Goal: Task Accomplishment & Management: Complete application form

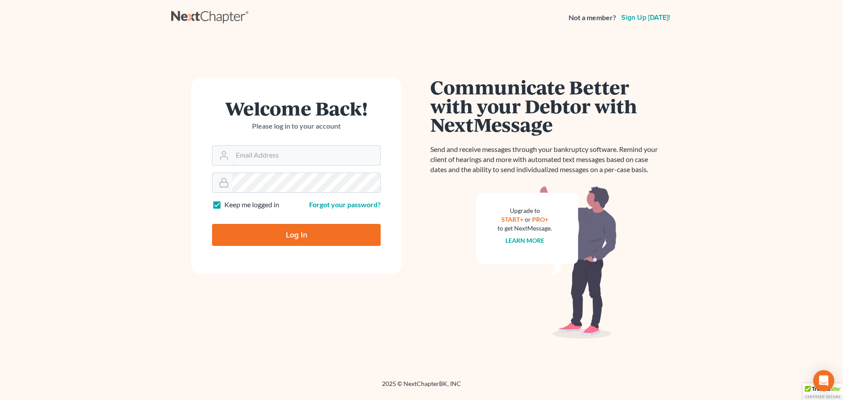
type input "[EMAIL_ADDRESS][DOMAIN_NAME]"
click at [312, 245] on input "Log In" at bounding box center [296, 235] width 169 height 22
type input "Thinking..."
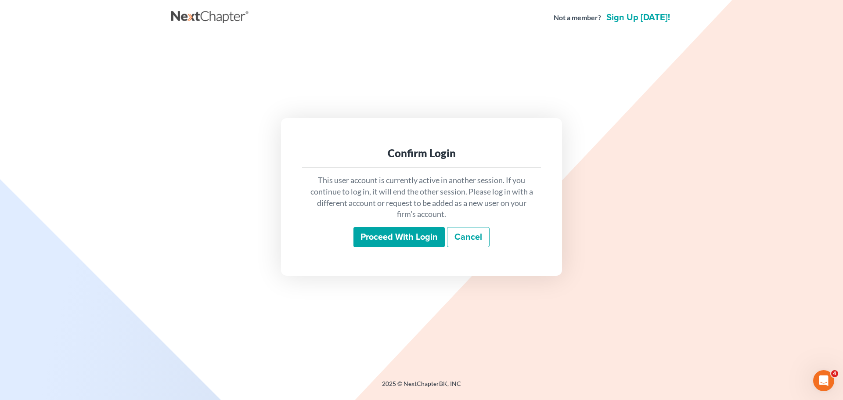
click at [427, 239] on input "Proceed with login" at bounding box center [399, 237] width 91 height 20
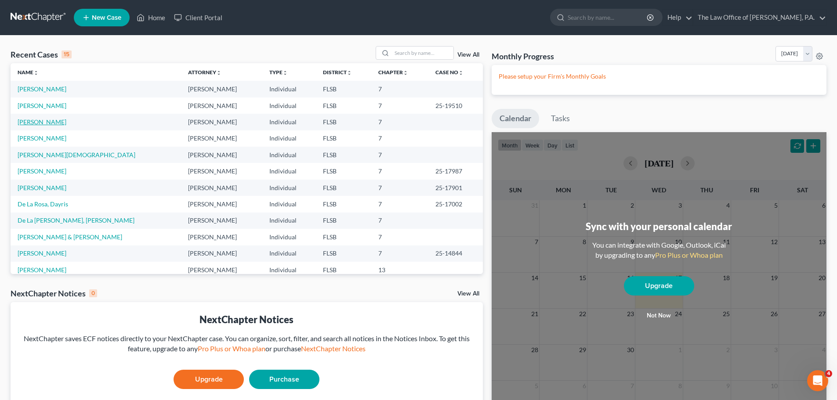
click at [44, 121] on link "[PERSON_NAME]" at bounding box center [42, 121] width 49 height 7
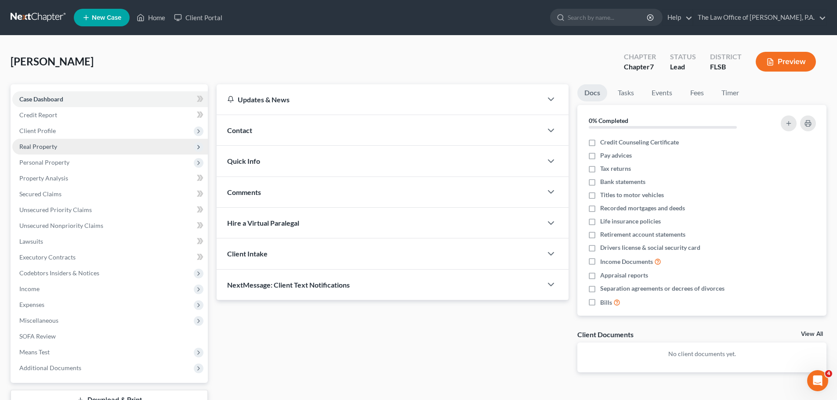
click at [46, 145] on span "Real Property" at bounding box center [38, 146] width 38 height 7
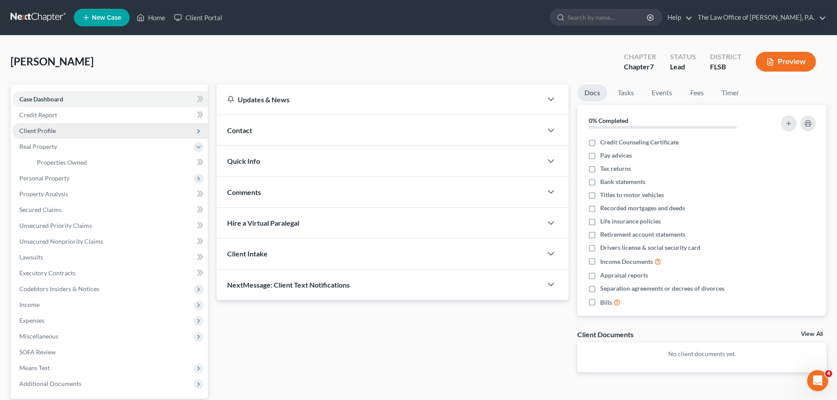
click at [47, 130] on span "Client Profile" at bounding box center [37, 130] width 36 height 7
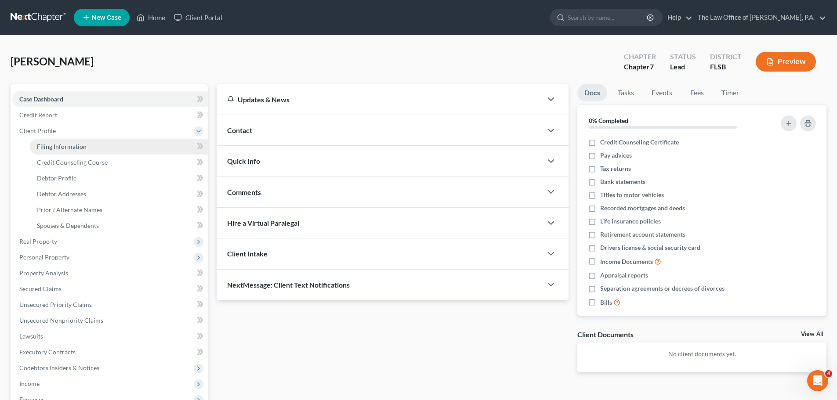
click at [49, 141] on link "Filing Information" at bounding box center [119, 147] width 178 height 16
select select "1"
select select "0"
select select "9"
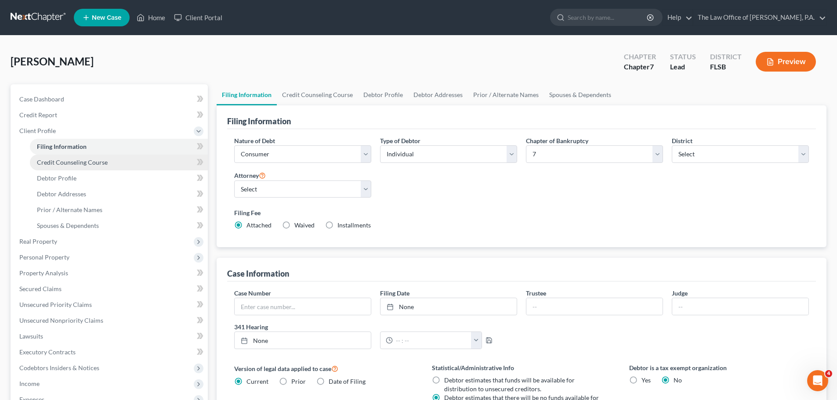
click at [52, 167] on link "Credit Counseling Course" at bounding box center [119, 163] width 178 height 16
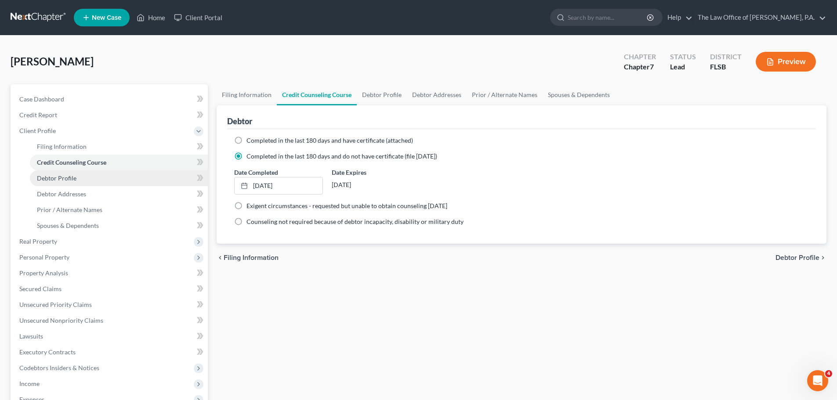
click at [54, 176] on span "Debtor Profile" at bounding box center [57, 177] width 40 height 7
select select "0"
select select "1"
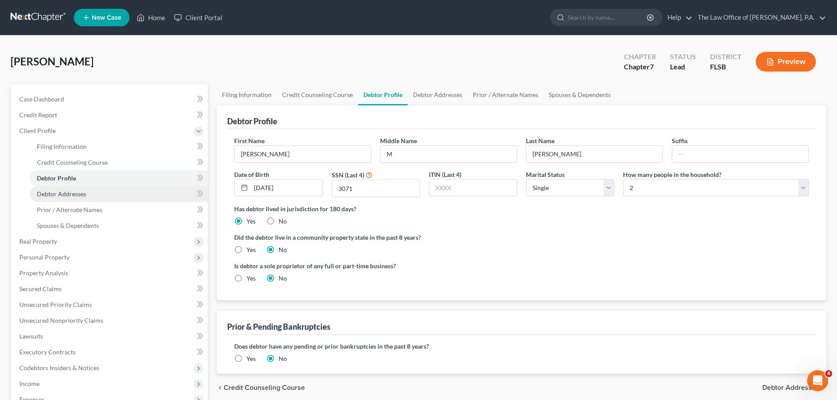
click at [54, 194] on span "Debtor Addresses" at bounding box center [61, 193] width 49 height 7
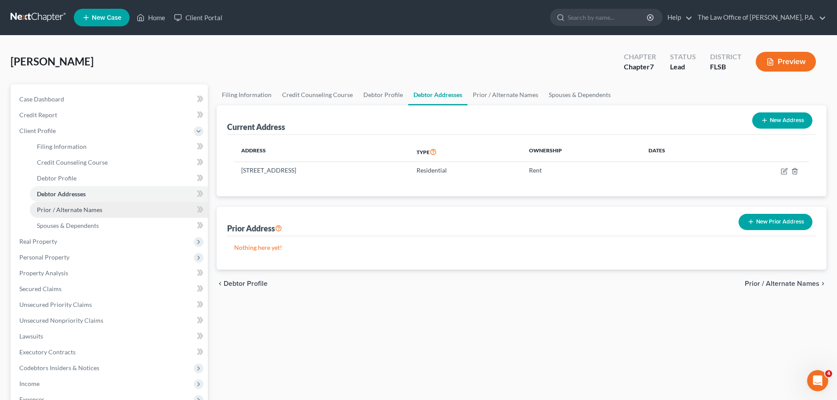
click at [58, 212] on span "Prior / Alternate Names" at bounding box center [69, 209] width 65 height 7
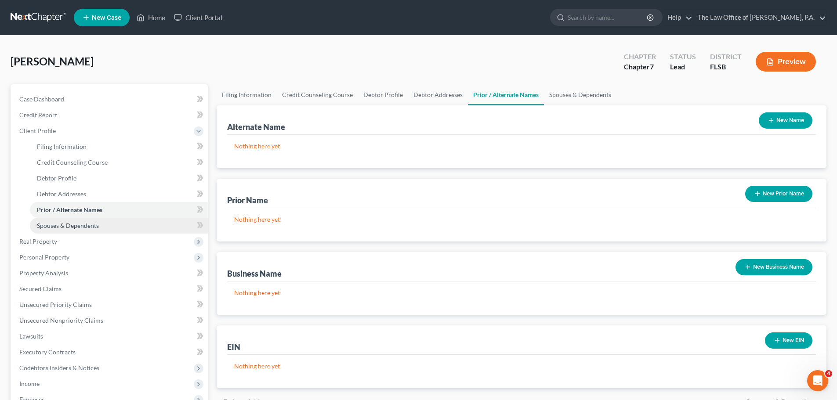
click at [58, 224] on span "Spouses & Dependents" at bounding box center [68, 225] width 62 height 7
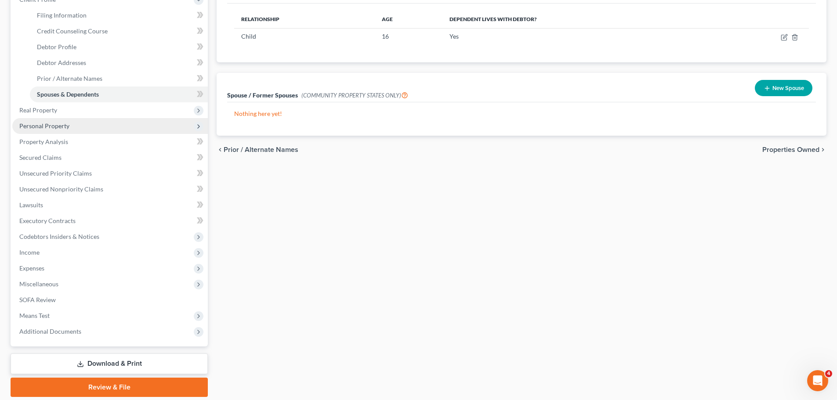
scroll to position [132, 0]
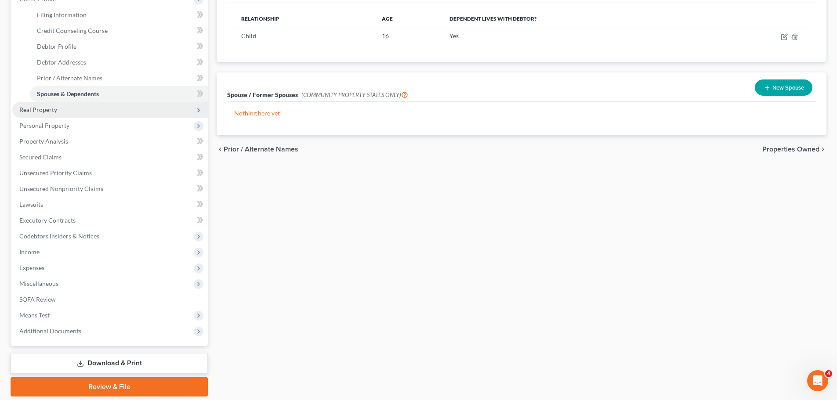
click at [43, 115] on span "Real Property" at bounding box center [109, 110] width 195 height 16
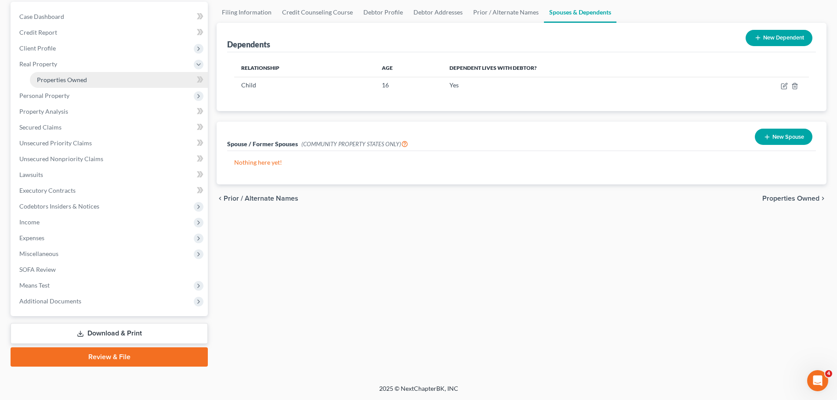
click at [54, 82] on span "Properties Owned" at bounding box center [62, 79] width 50 height 7
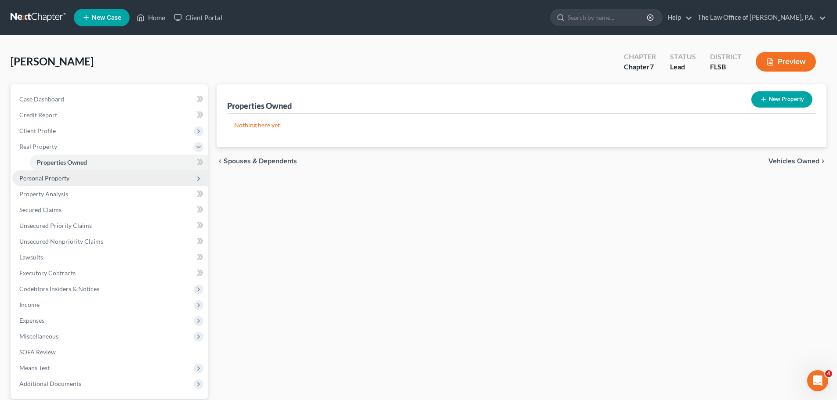
click at [40, 183] on span "Personal Property" at bounding box center [109, 178] width 195 height 16
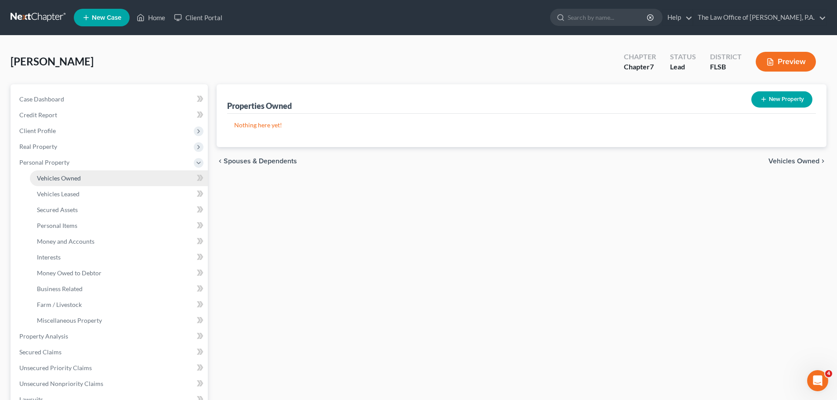
click at [51, 177] on span "Vehicles Owned" at bounding box center [59, 177] width 44 height 7
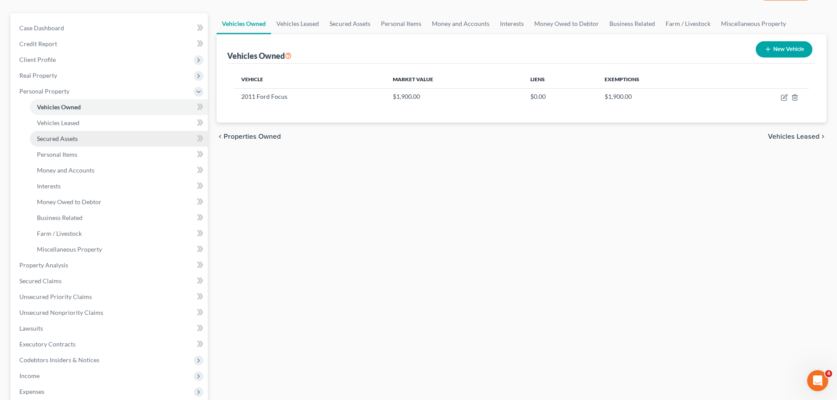
scroll to position [88, 0]
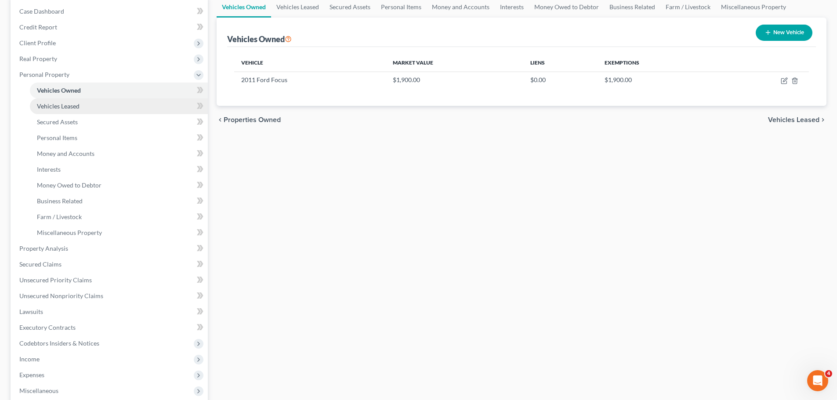
click at [69, 108] on span "Vehicles Leased" at bounding box center [58, 105] width 43 height 7
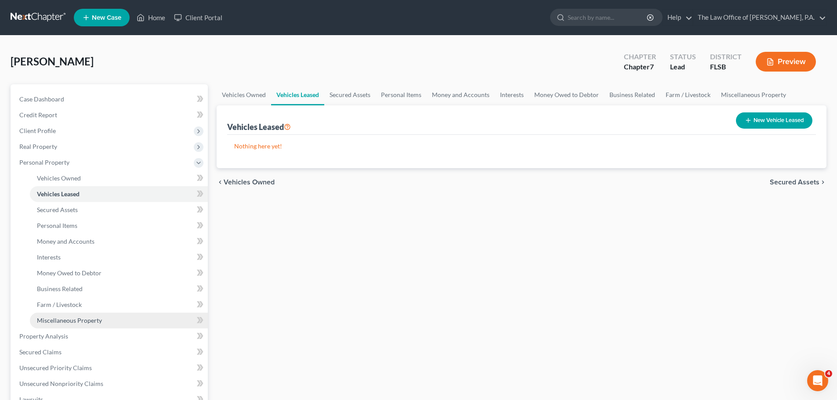
click at [73, 326] on link "Miscellaneous Property" at bounding box center [119, 321] width 178 height 16
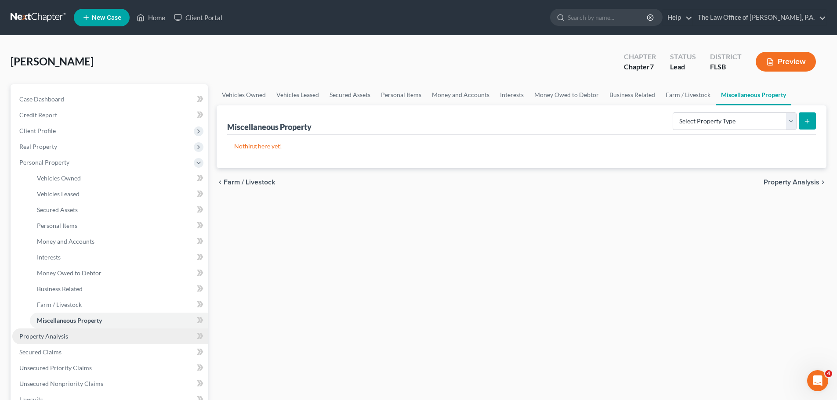
click at [53, 337] on span "Property Analysis" at bounding box center [43, 336] width 49 height 7
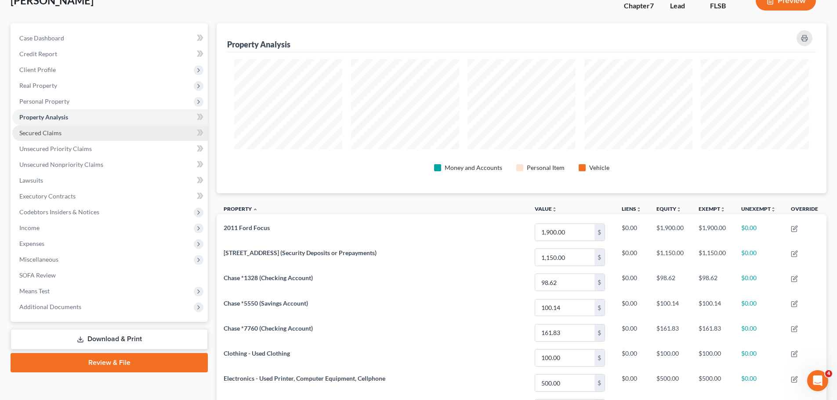
click at [80, 130] on link "Secured Claims" at bounding box center [109, 133] width 195 height 16
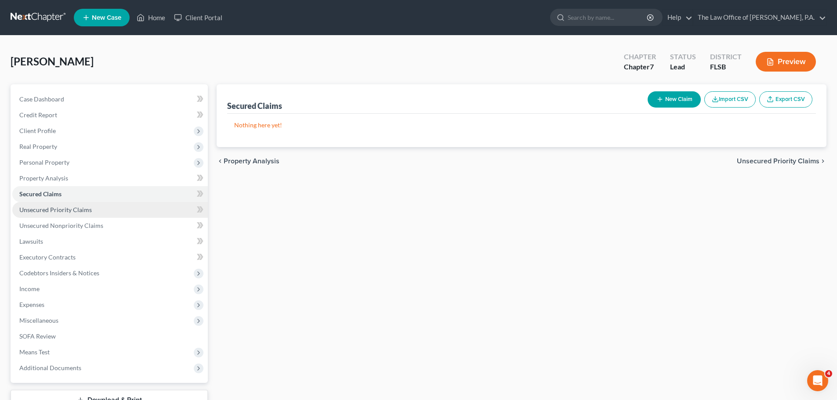
click at [90, 209] on link "Unsecured Priority Claims" at bounding box center [109, 210] width 195 height 16
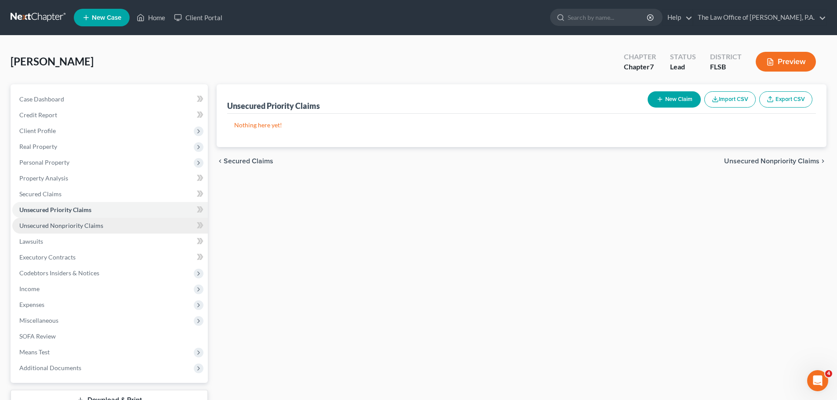
click at [94, 228] on span "Unsecured Nonpriority Claims" at bounding box center [61, 225] width 84 height 7
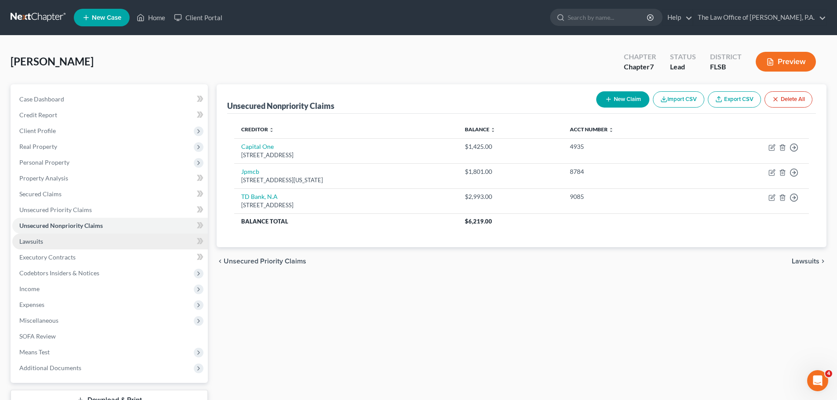
click at [76, 241] on link "Lawsuits" at bounding box center [109, 242] width 195 height 16
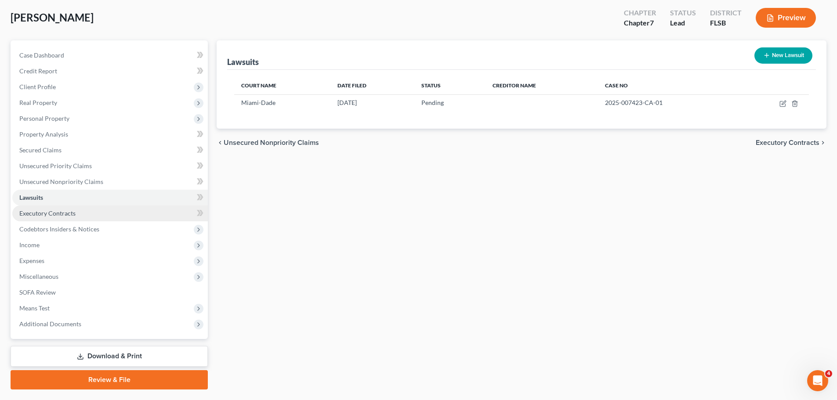
click at [69, 210] on span "Executory Contracts" at bounding box center [47, 213] width 56 height 7
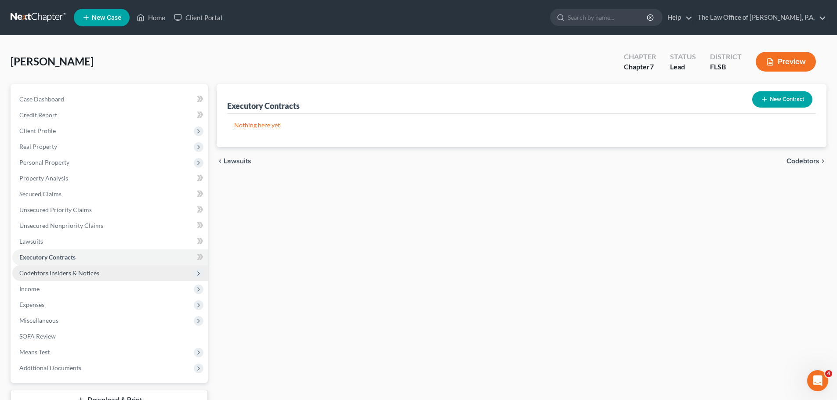
click at [76, 271] on span "Codebtors Insiders & Notices" at bounding box center [59, 272] width 80 height 7
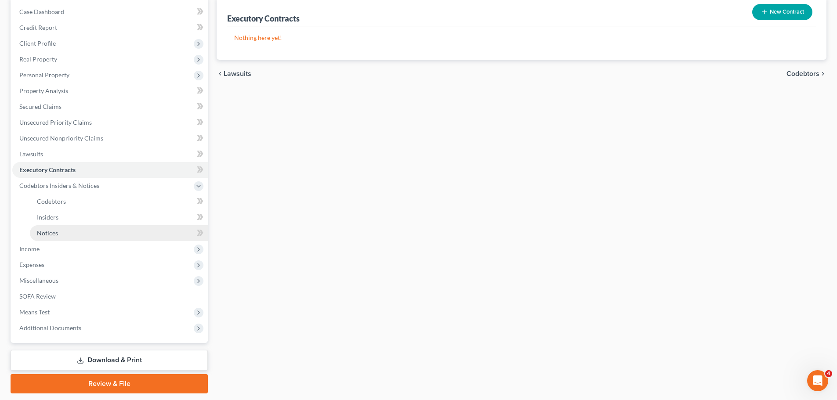
scroll to position [88, 0]
click at [43, 253] on span "Income" at bounding box center [109, 249] width 195 height 16
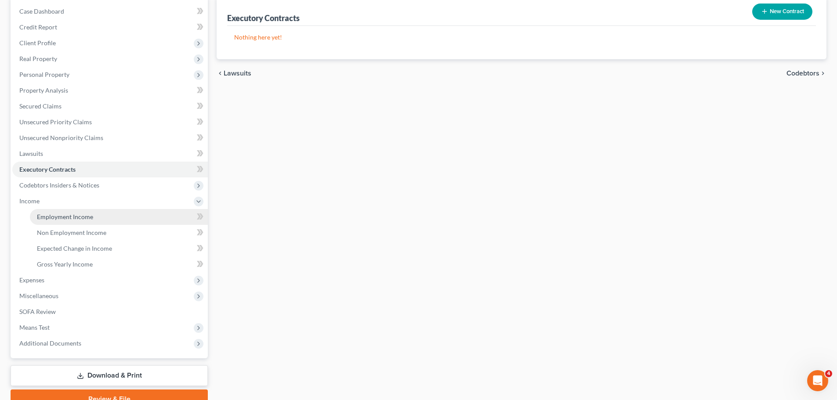
click at [65, 220] on span "Employment Income" at bounding box center [65, 216] width 56 height 7
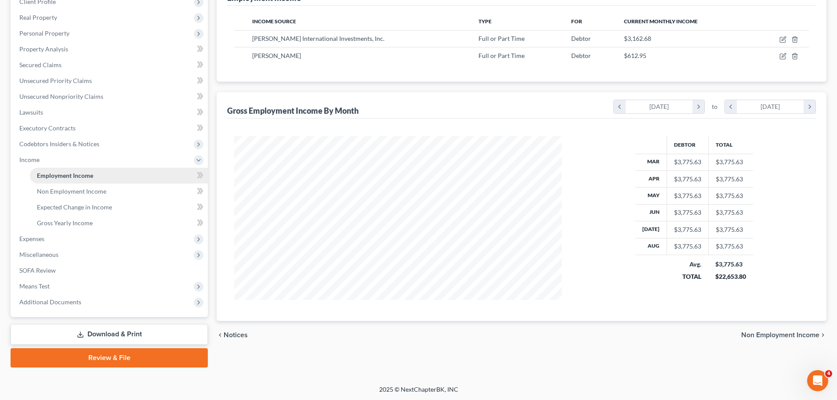
scroll to position [130, 0]
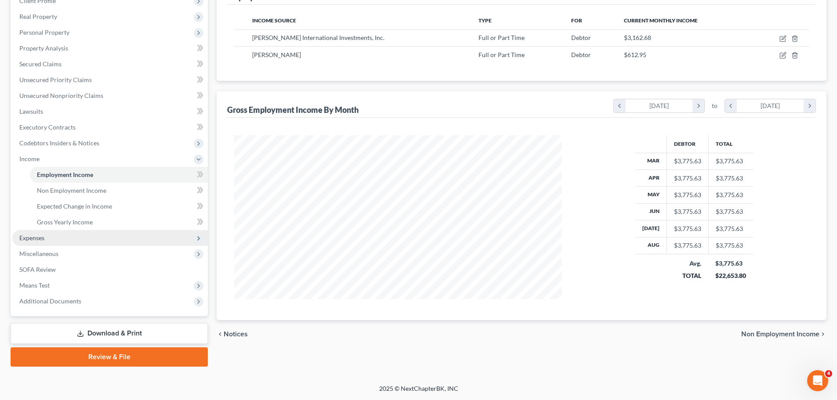
click at [37, 241] on span "Expenses" at bounding box center [31, 237] width 25 height 7
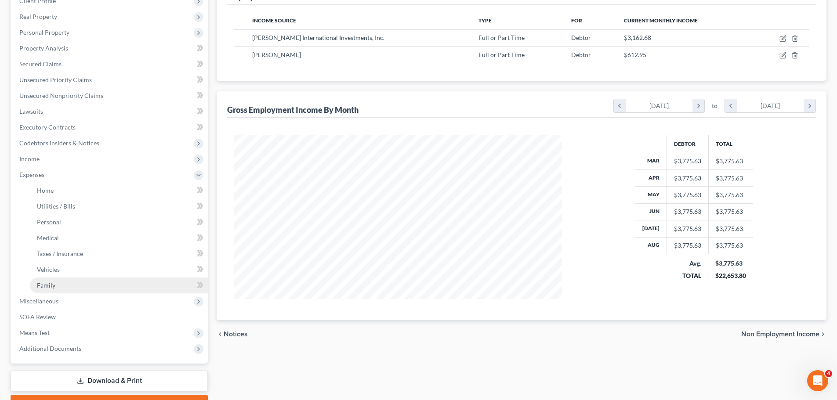
scroll to position [177, 0]
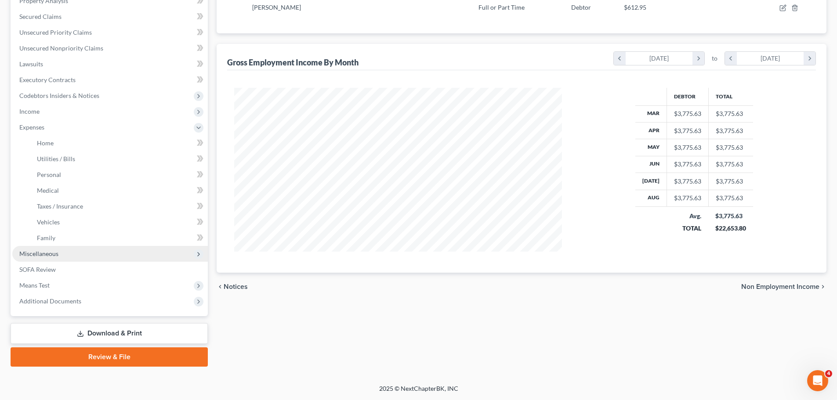
click at [46, 258] on span "Miscellaneous" at bounding box center [109, 254] width 195 height 16
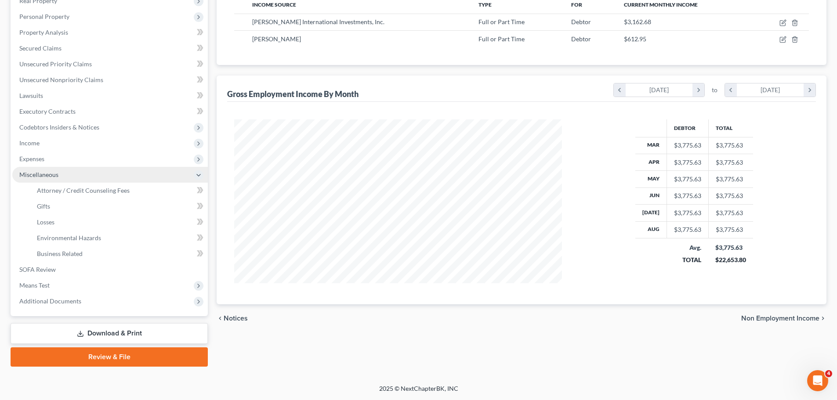
scroll to position [146, 0]
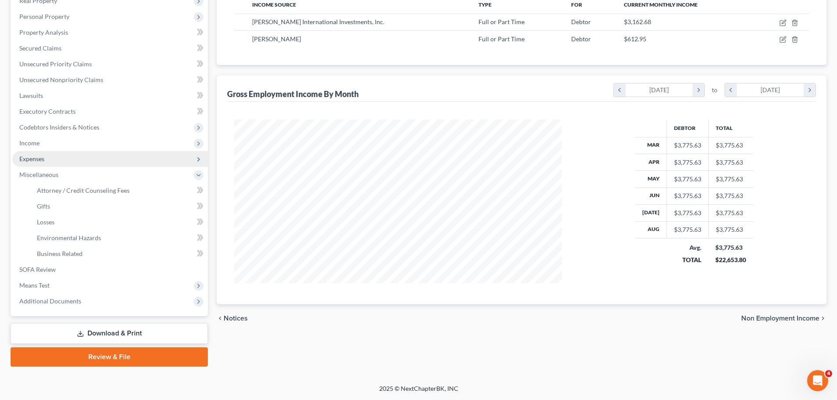
click at [62, 159] on span "Expenses" at bounding box center [109, 159] width 195 height 16
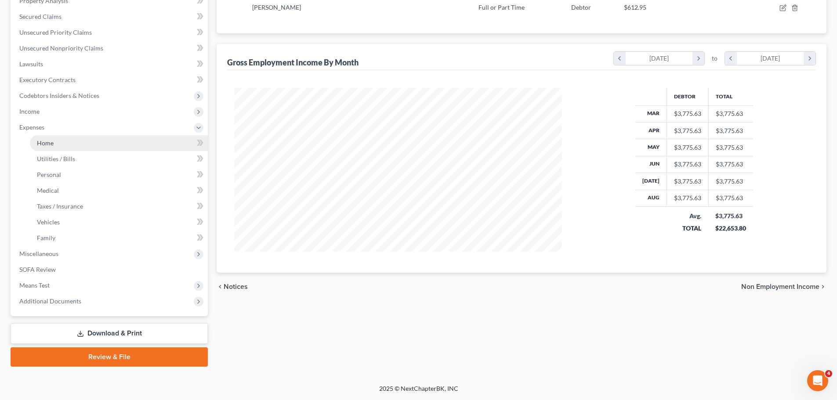
click at [57, 146] on link "Home" at bounding box center [119, 143] width 178 height 16
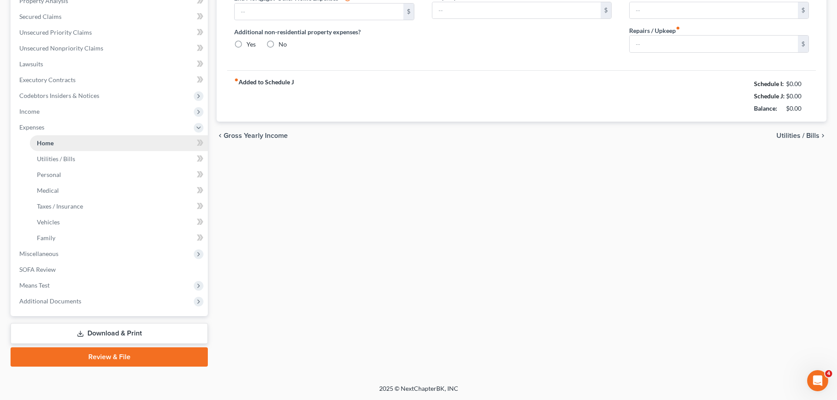
type input "2,300.00"
type input "0.00"
radio input "true"
type input "0.00"
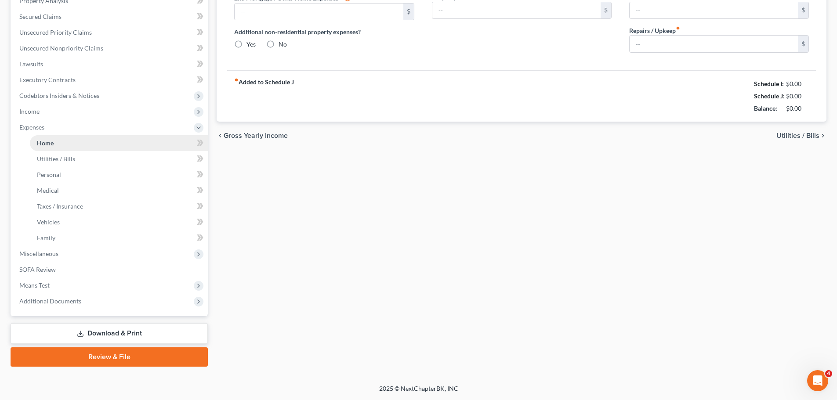
type input "0.00"
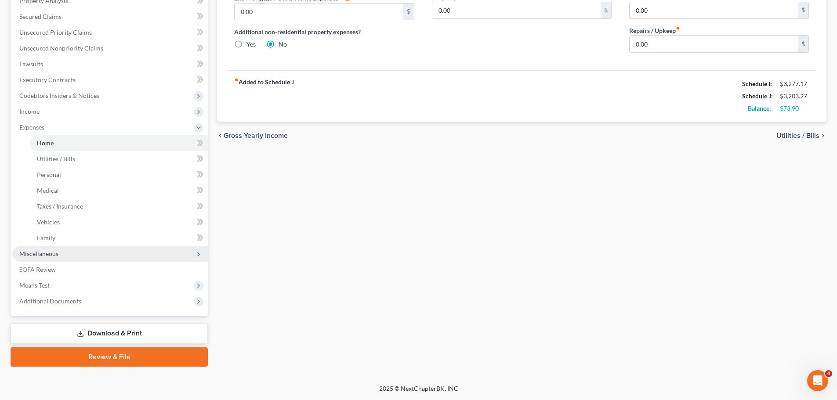
click at [49, 256] on span "Miscellaneous" at bounding box center [38, 253] width 39 height 7
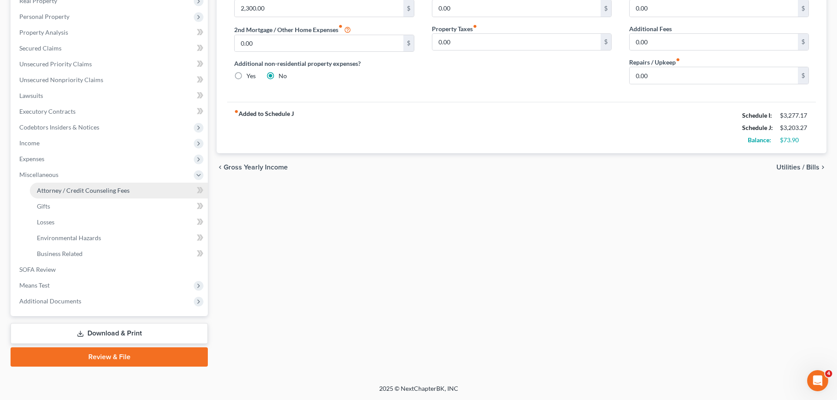
click at [76, 193] on span "Attorney / Credit Counseling Fees" at bounding box center [83, 190] width 93 height 7
select select "0"
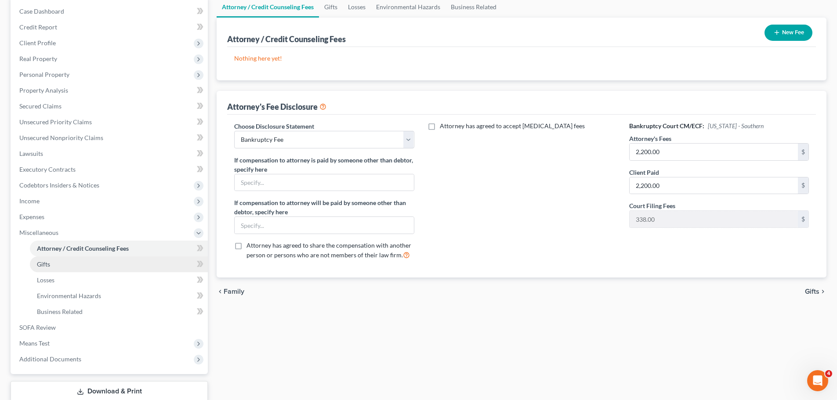
click at [48, 265] on span "Gifts" at bounding box center [43, 264] width 13 height 7
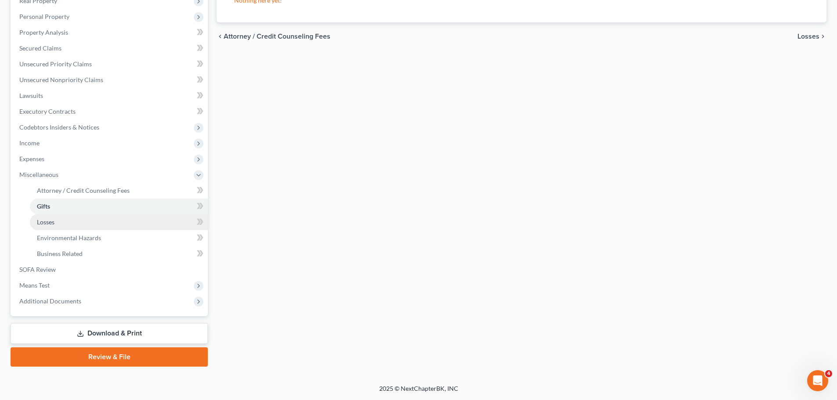
click at [57, 226] on link "Losses" at bounding box center [119, 222] width 178 height 16
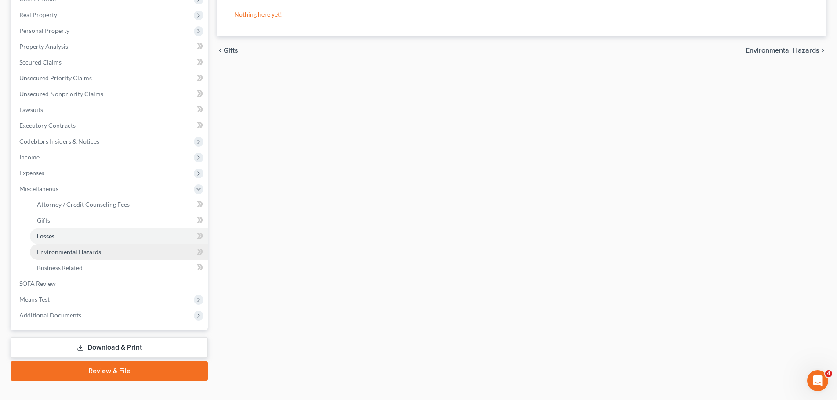
click at [67, 258] on link "Environmental Hazards" at bounding box center [119, 252] width 178 height 16
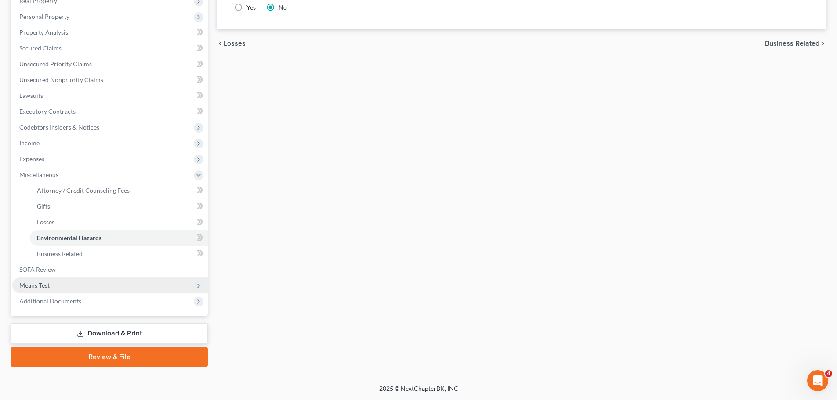
click at [41, 286] on span "Means Test" at bounding box center [34, 285] width 30 height 7
click at [70, 238] on span "Means Test Qualifier" at bounding box center [65, 237] width 56 height 7
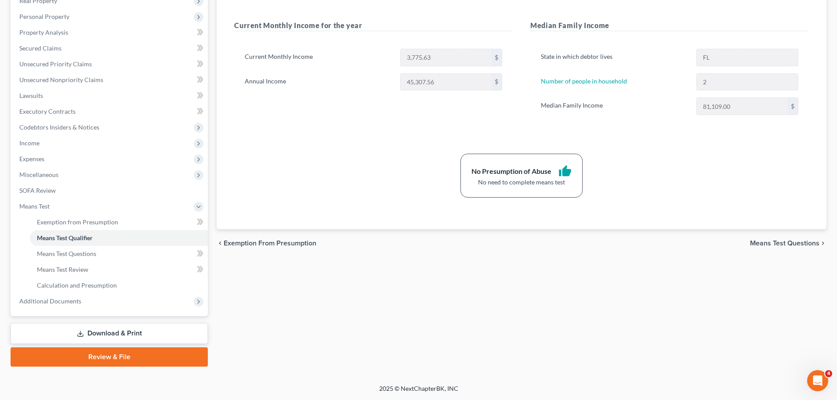
click at [123, 362] on link "Review & File" at bounding box center [109, 356] width 197 height 19
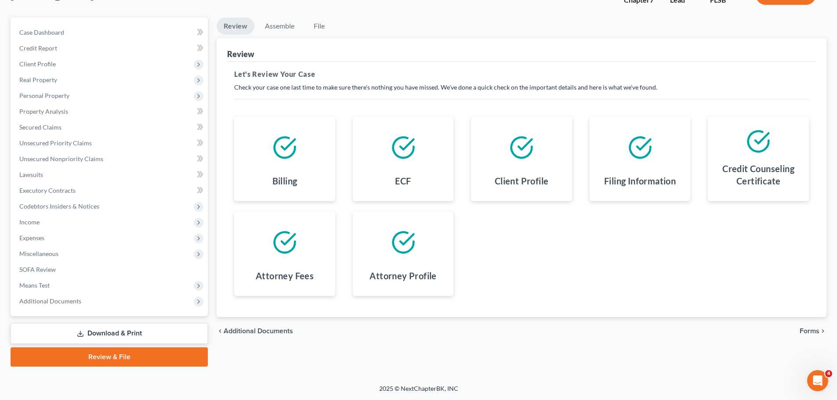
click at [811, 329] on span "Forms" at bounding box center [810, 331] width 20 height 7
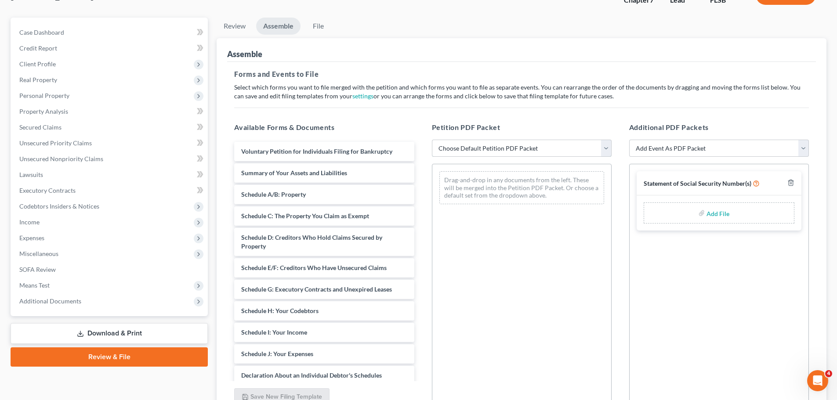
drag, startPoint x: 507, startPoint y: 149, endPoint x: 503, endPoint y: 156, distance: 8.9
click at [507, 149] on select "Choose Default Petition PDF Packet Emergency Filing (Voluntary Petition and Cre…" at bounding box center [522, 149] width 180 height 18
click at [59, 300] on span "Additional Documents" at bounding box center [50, 300] width 62 height 7
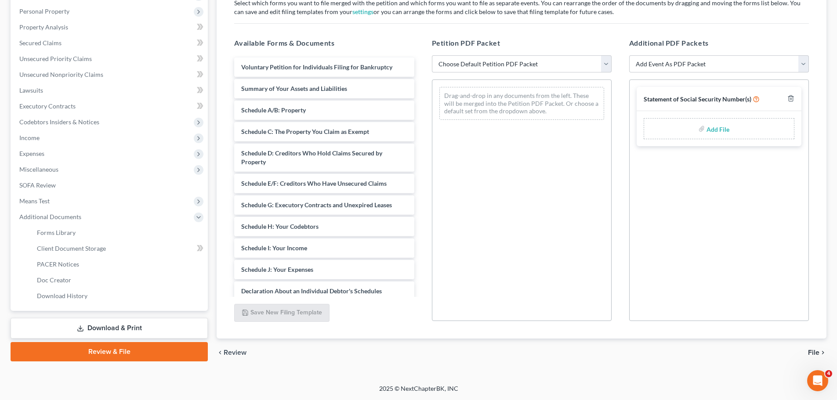
click at [88, 325] on link "Download & Print" at bounding box center [109, 328] width 197 height 21
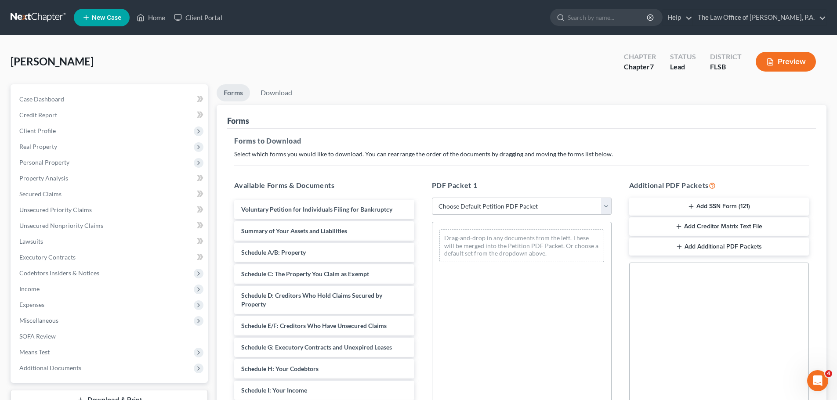
click at [731, 213] on button "Add SSN Form (121)" at bounding box center [719, 207] width 180 height 18
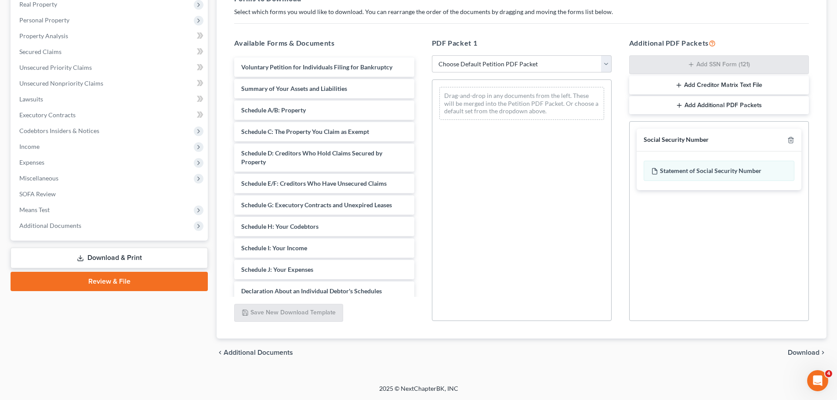
click at [820, 351] on icon "chevron_right" at bounding box center [822, 352] width 7 height 7
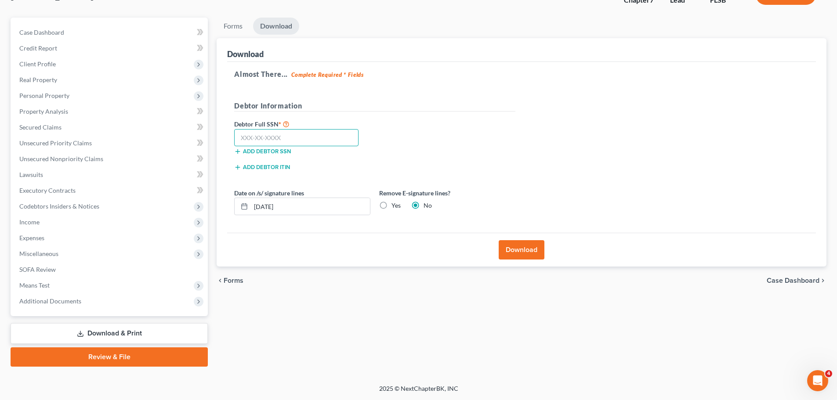
click at [294, 142] on input "text" at bounding box center [296, 138] width 124 height 18
drag, startPoint x: 648, startPoint y: 187, endPoint x: 455, endPoint y: 166, distance: 194.4
click at [648, 187] on div "Almost There... Complete Required * Fields Debtor Information Debtor Full SSN *…" at bounding box center [521, 147] width 589 height 171
click at [297, 133] on input "713-23" at bounding box center [296, 138] width 124 height 18
type input "713-23-3071"
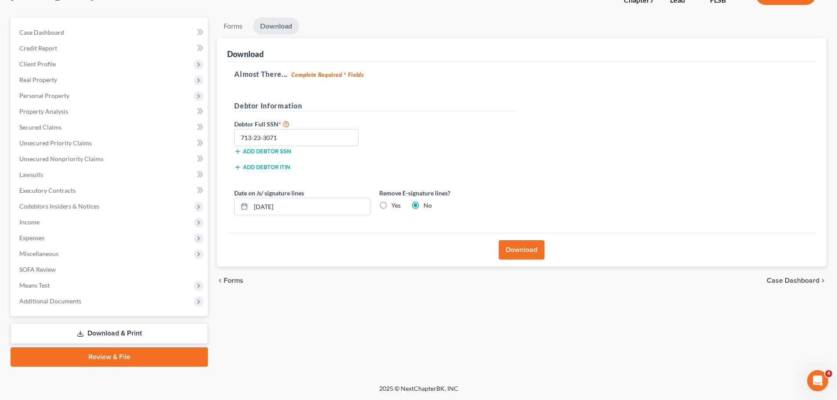
click at [528, 252] on button "Download" at bounding box center [522, 249] width 46 height 19
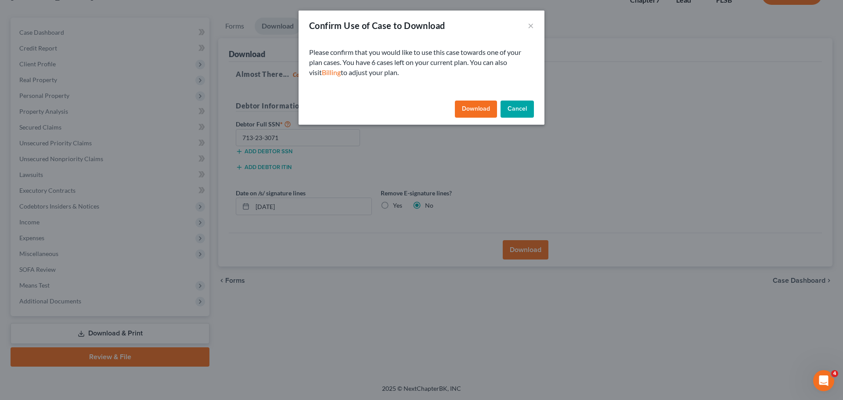
click at [472, 104] on button "Download" at bounding box center [476, 110] width 42 height 18
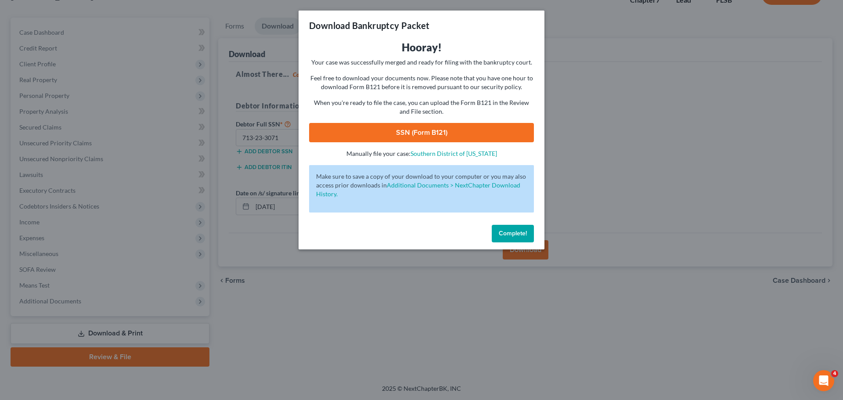
click at [433, 130] on link "SSN (Form B121)" at bounding box center [421, 132] width 225 height 19
click at [518, 239] on button "Complete!" at bounding box center [513, 234] width 42 height 18
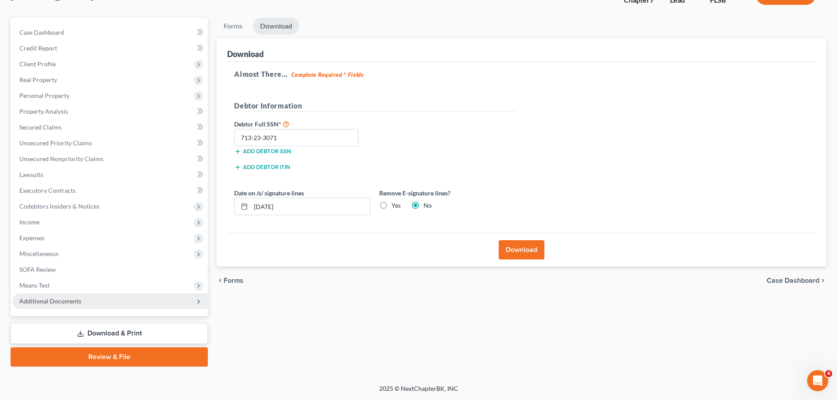
click at [40, 297] on span "Additional Documents" at bounding box center [50, 300] width 62 height 7
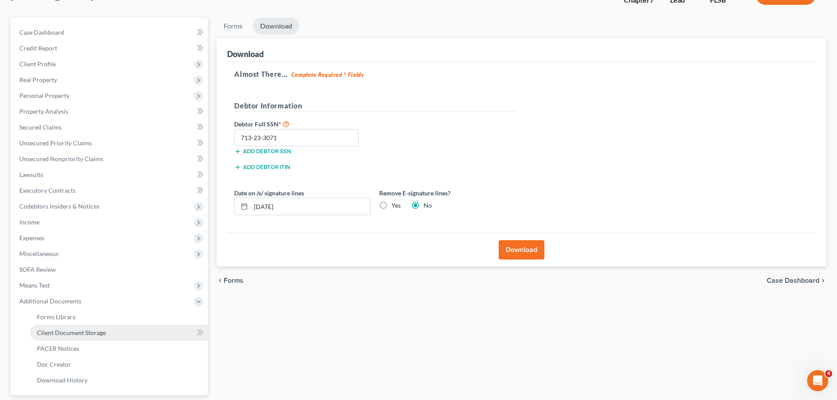
click at [59, 332] on span "Client Document Storage" at bounding box center [71, 332] width 69 height 7
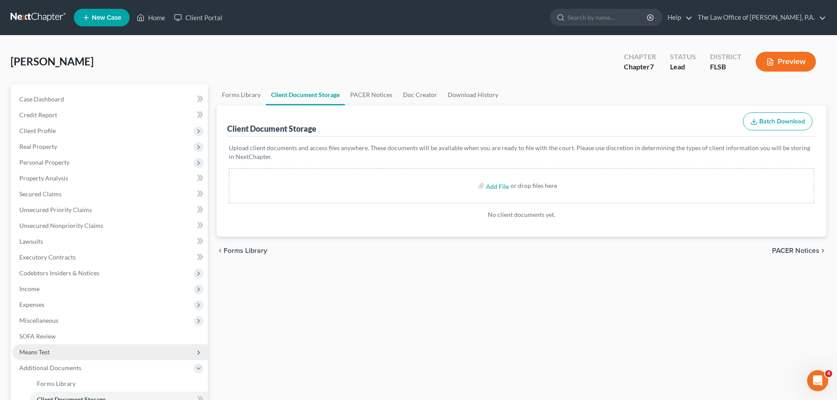
scroll to position [88, 0]
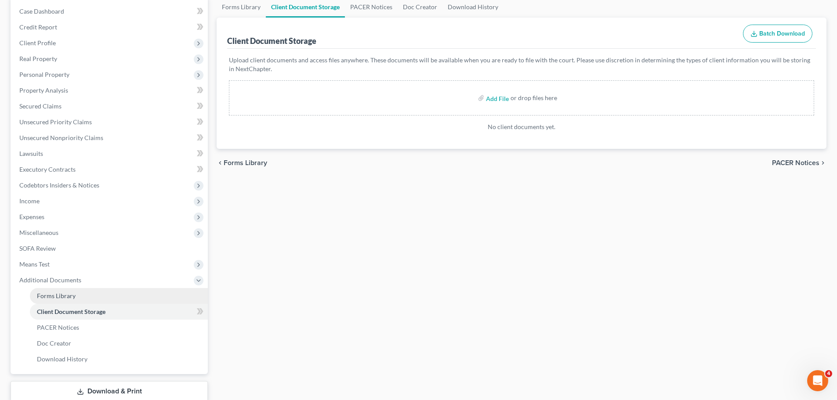
click at [63, 297] on span "Forms Library" at bounding box center [56, 295] width 39 height 7
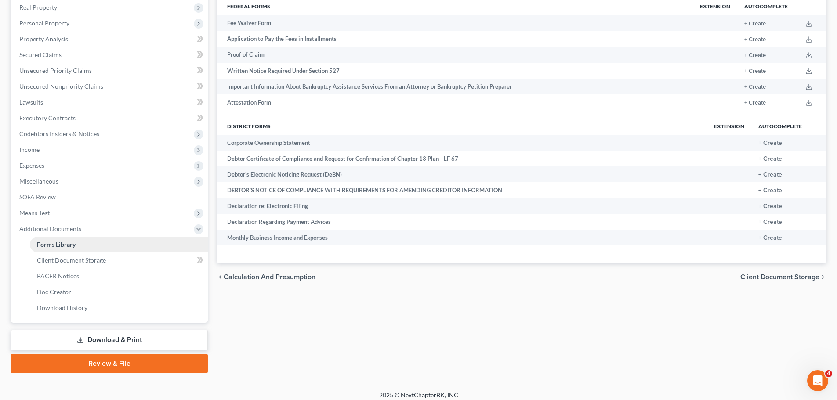
scroll to position [146, 0]
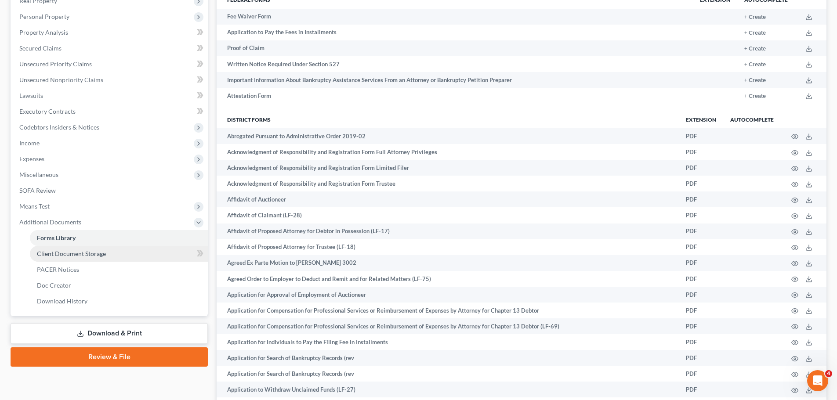
click at [62, 252] on span "Client Document Storage" at bounding box center [71, 253] width 69 height 7
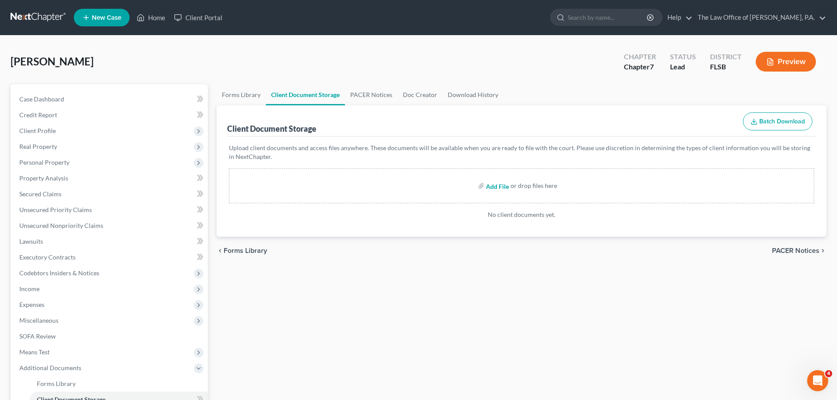
click at [489, 187] on input "file" at bounding box center [496, 186] width 21 height 16
type input "C:\fakepath\15725-FLS-CC-039667419.pdf"
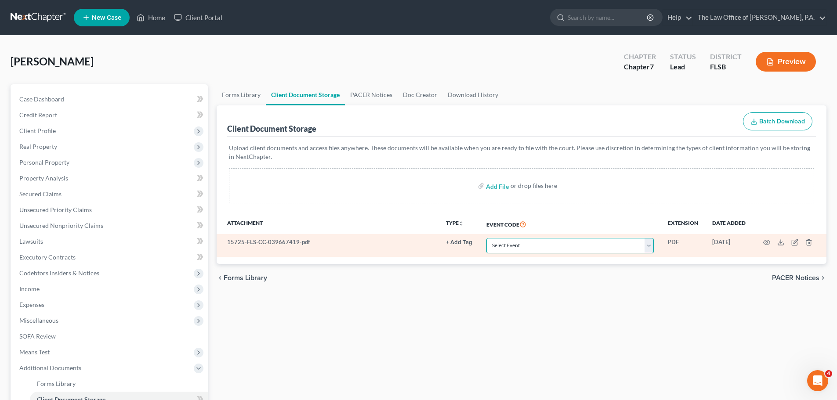
click at [550, 250] on select "Select Event 20 Largest Unsecured Creditors Affidavit Notice of Case Reassignme…" at bounding box center [569, 245] width 167 height 15
select select "9"
click at [486, 238] on select "Select Event 20 Largest Unsecured Creditors Affidavit Notice of Case Reassignme…" at bounding box center [569, 245] width 167 height 15
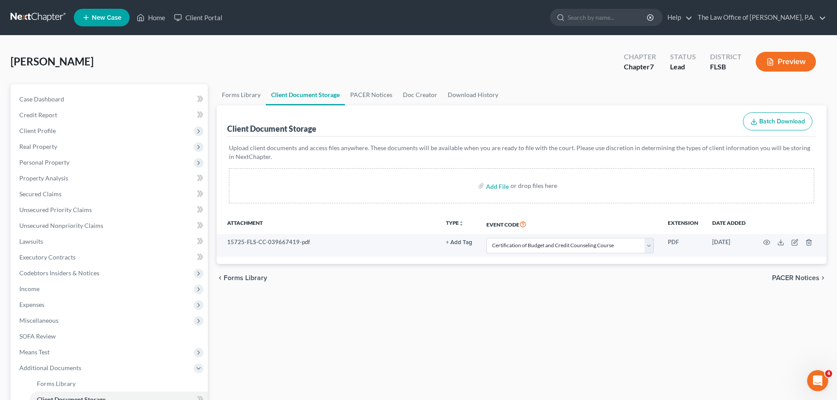
click at [630, 312] on div "Forms Library Client Document Storage PACER Notices Doc Creator Download Histor…" at bounding box center [521, 298] width 619 height 428
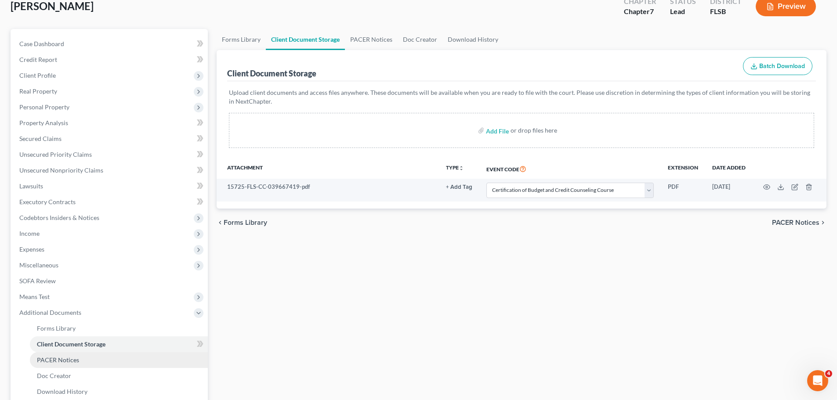
scroll to position [146, 0]
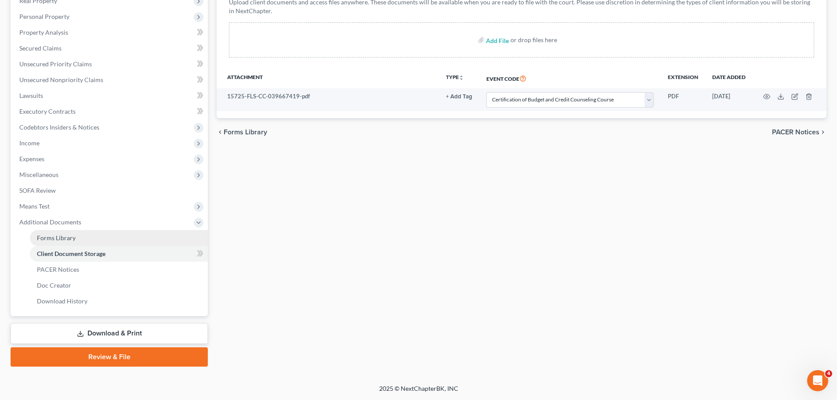
click at [59, 238] on span "Forms Library" at bounding box center [56, 237] width 39 height 7
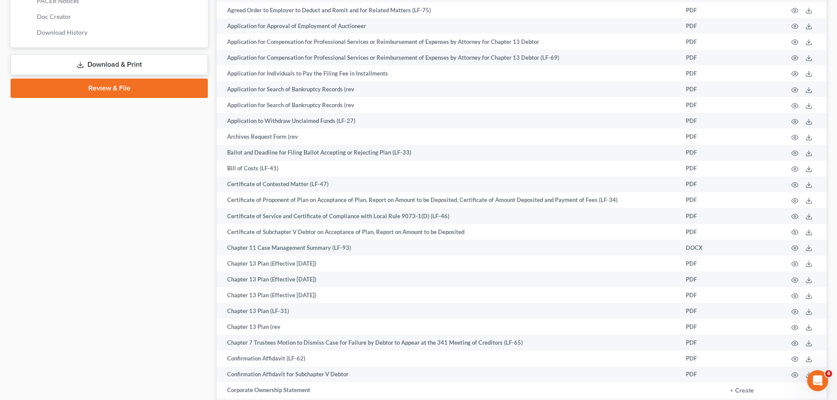
scroll to position [1017, 0]
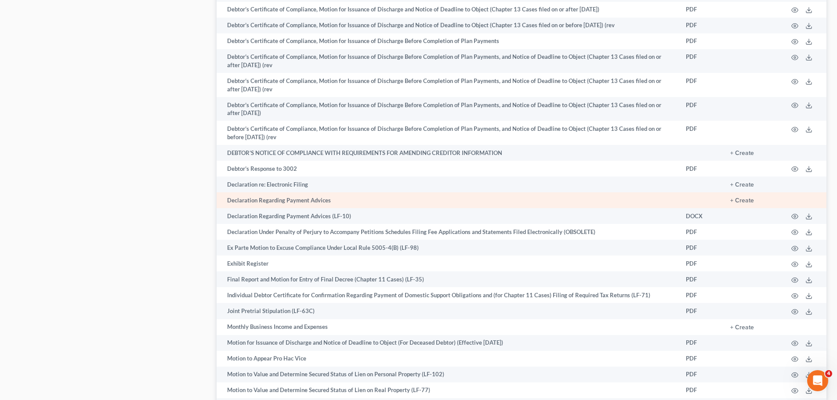
click at [733, 195] on td "+ Create" at bounding box center [752, 200] width 58 height 16
click at [735, 201] on button "+ Create" at bounding box center [742, 201] width 24 height 6
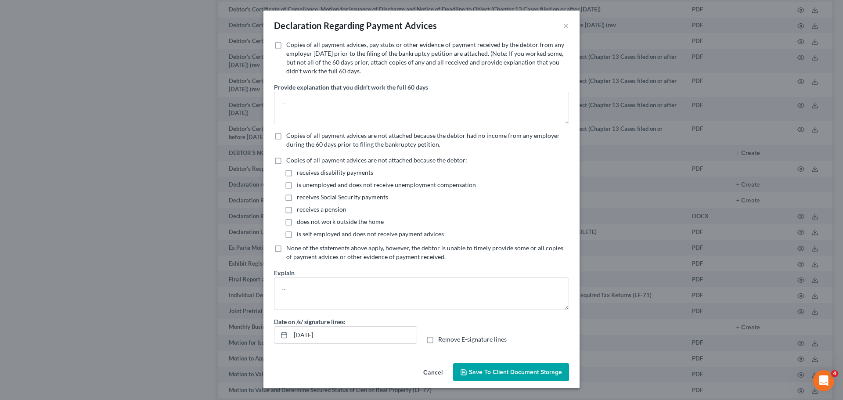
click at [286, 41] on label "Copies of all payment advices, pay stubs or other evidence of payment received …" at bounding box center [427, 57] width 283 height 35
click at [290, 41] on input "Copies of all payment advices, pay stubs or other evidence of payment received …" at bounding box center [293, 43] width 6 height 6
checkbox input "true"
click at [521, 377] on button "Save to Client Document Storage" at bounding box center [511, 372] width 116 height 18
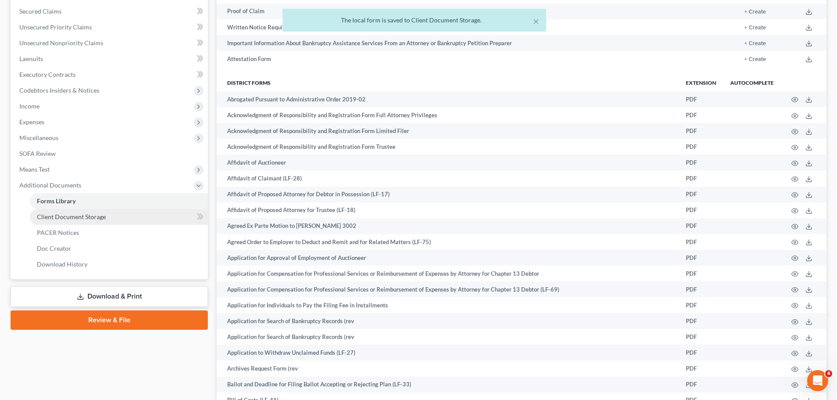
click at [92, 218] on span "Client Document Storage" at bounding box center [71, 216] width 69 height 7
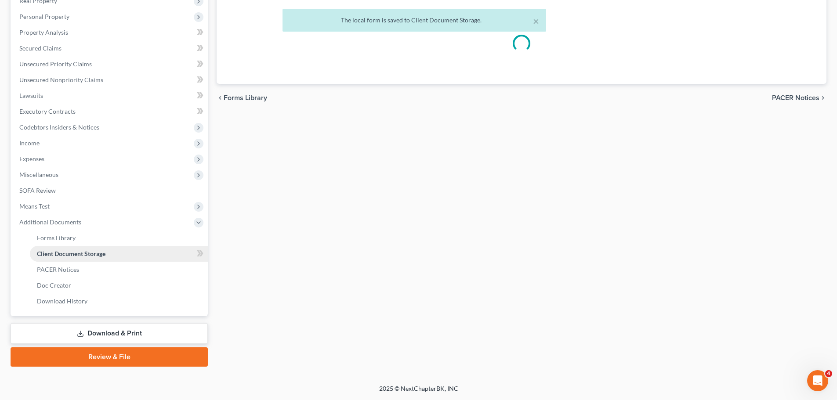
scroll to position [52, 0]
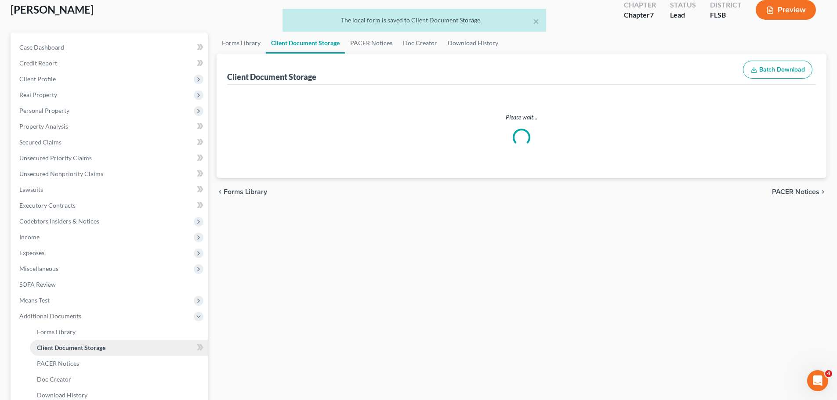
select select "9"
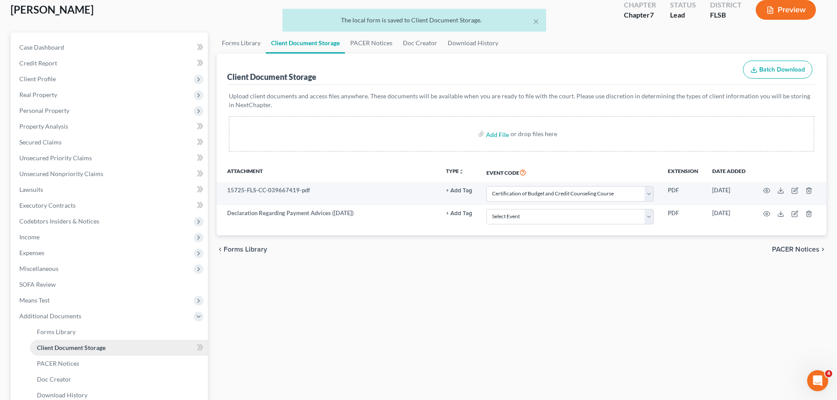
scroll to position [0, 0]
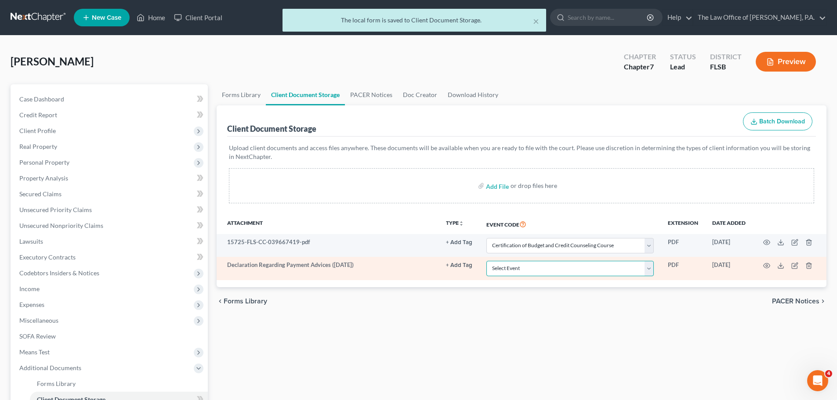
click at [517, 275] on select "Select Event 20 Largest Unsecured Creditors Affidavit Notice of Case Reassignme…" at bounding box center [569, 268] width 167 height 15
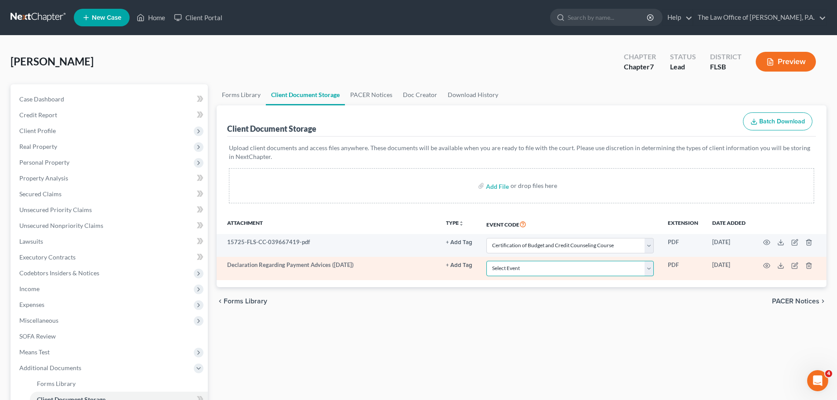
select select "38"
click at [486, 261] on select "Select Event 20 Largest Unsecured Creditors Affidavit Notice of Case Reassignme…" at bounding box center [569, 268] width 167 height 15
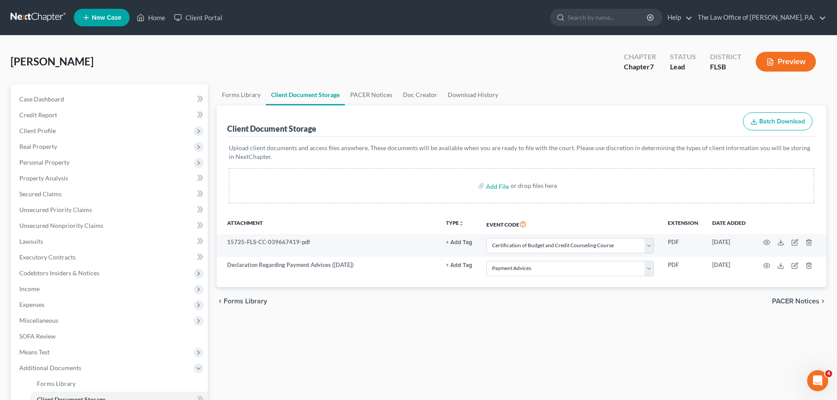
click at [597, 351] on div "Forms Library Client Document Storage PACER Notices Doc Creator Download Histor…" at bounding box center [521, 298] width 619 height 428
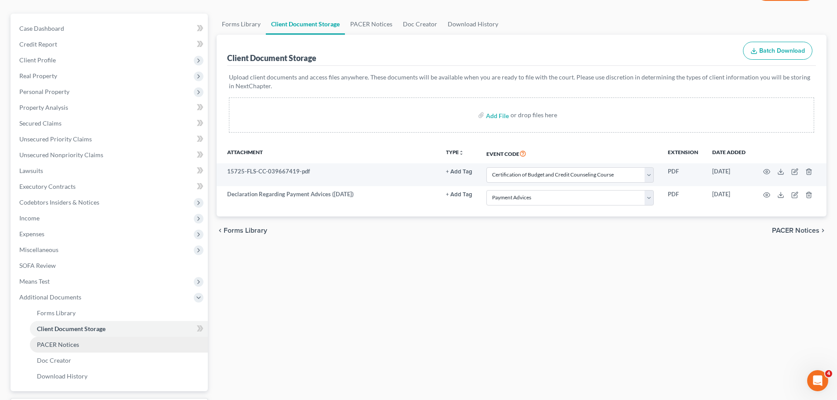
scroll to position [146, 0]
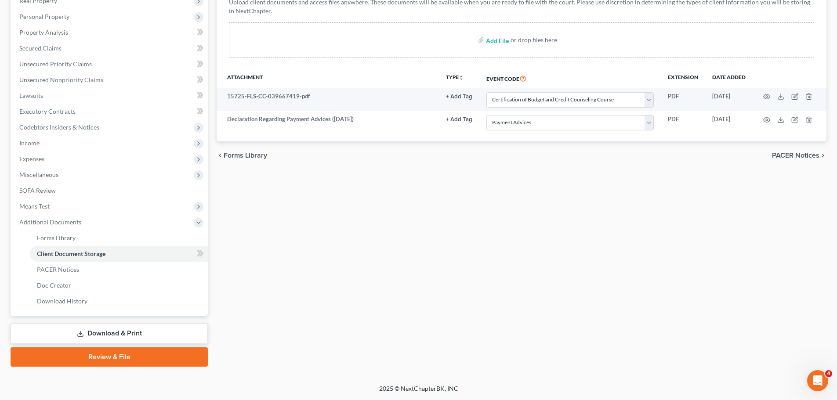
click at [128, 360] on link "Review & File" at bounding box center [109, 356] width 197 height 19
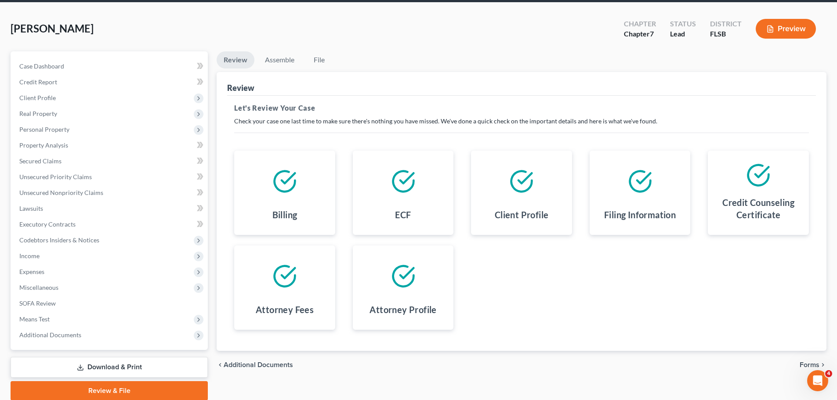
scroll to position [67, 0]
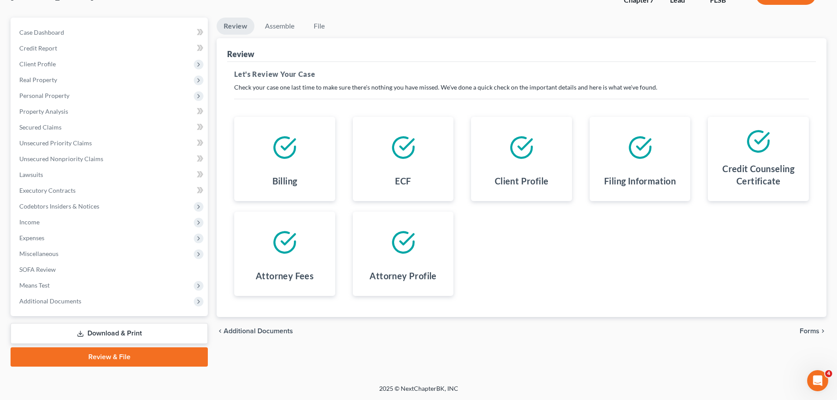
click at [815, 328] on span "Forms" at bounding box center [810, 331] width 20 height 7
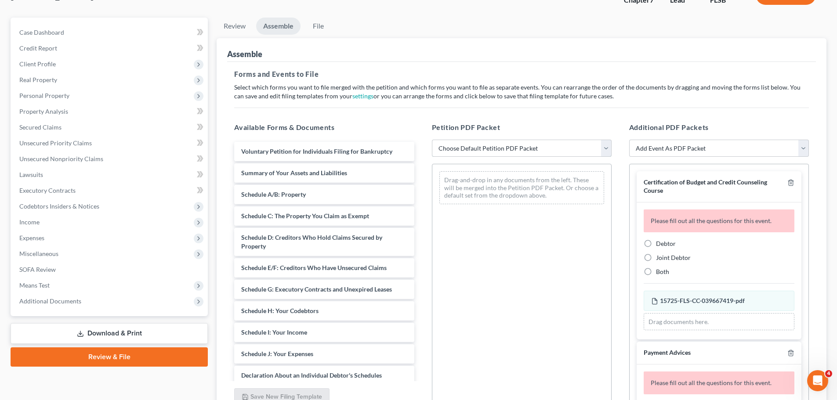
click at [499, 141] on select "Choose Default Petition PDF Packet Emergency Filing (Voluntary Petition and Cre…" at bounding box center [522, 149] width 180 height 18
select select "1"
click at [432, 140] on select "Choose Default Petition PDF Packet Emergency Filing (Voluntary Petition and Cre…" at bounding box center [522, 149] width 180 height 18
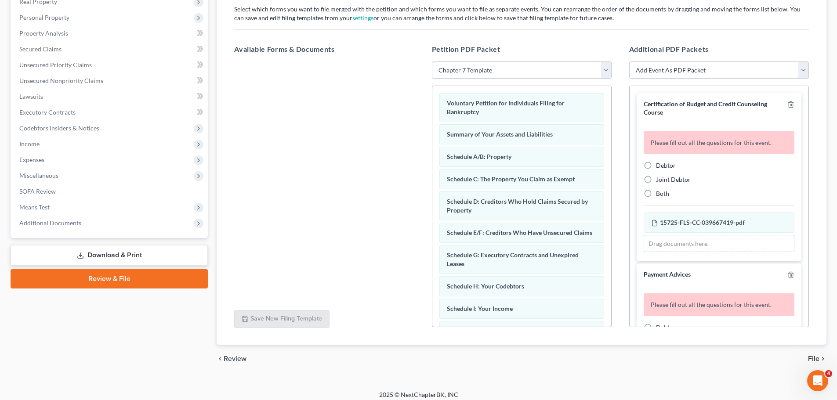
scroll to position [151, 0]
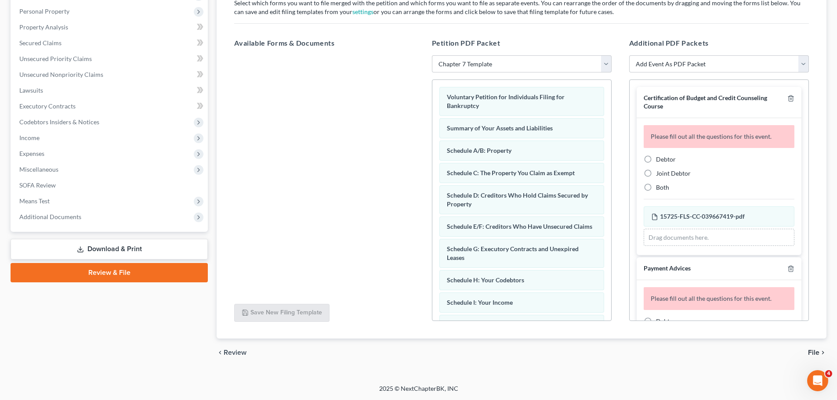
click at [656, 159] on label "Debtor" at bounding box center [666, 159] width 20 height 9
click at [659, 159] on input "Debtor" at bounding box center [662, 158] width 6 height 6
radio input "true"
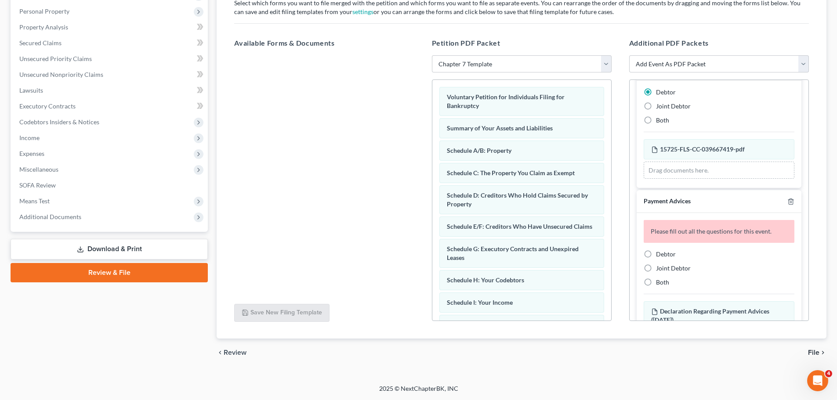
scroll to position [88, 0]
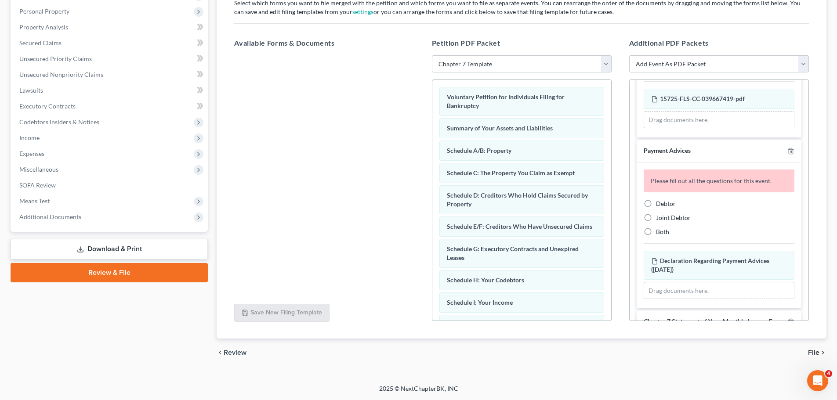
click at [656, 203] on label "Debtor" at bounding box center [666, 203] width 20 height 9
click at [659, 203] on input "Debtor" at bounding box center [662, 202] width 6 height 6
radio input "true"
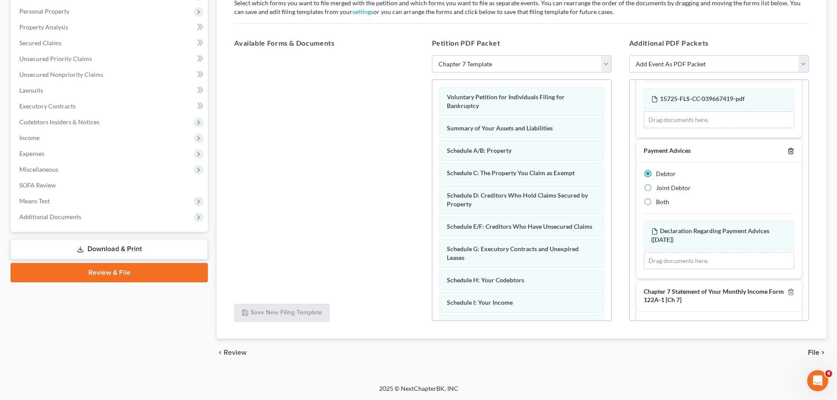
click at [789, 153] on icon "button" at bounding box center [791, 151] width 4 height 6
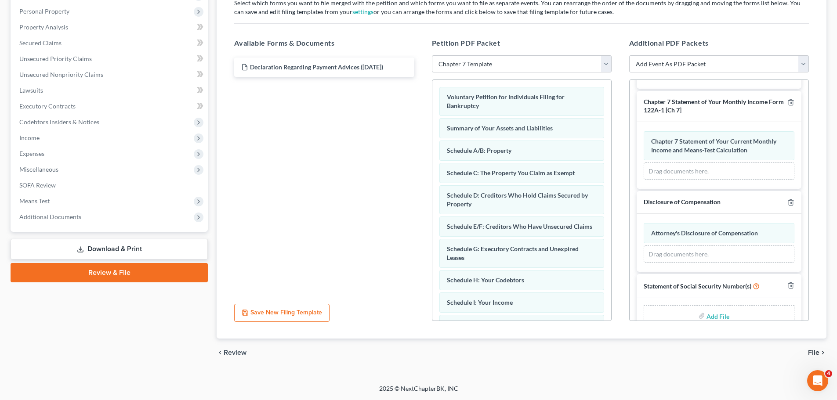
scroll to position [156, 0]
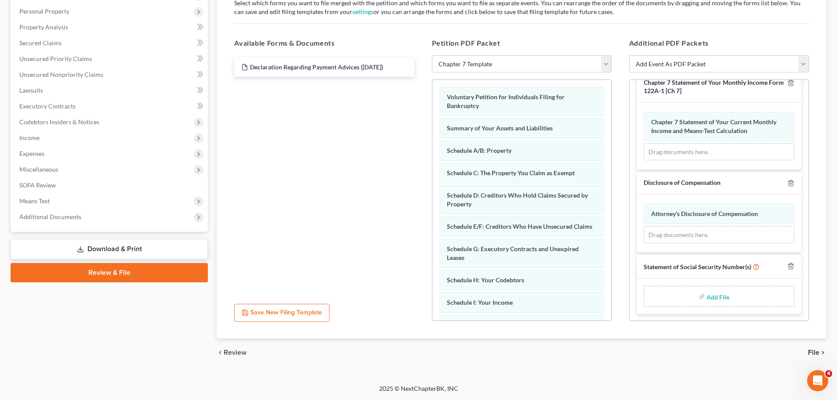
click at [721, 294] on input "file" at bounding box center [716, 297] width 21 height 16
type input "C:\fakepath\SSN.pdf"
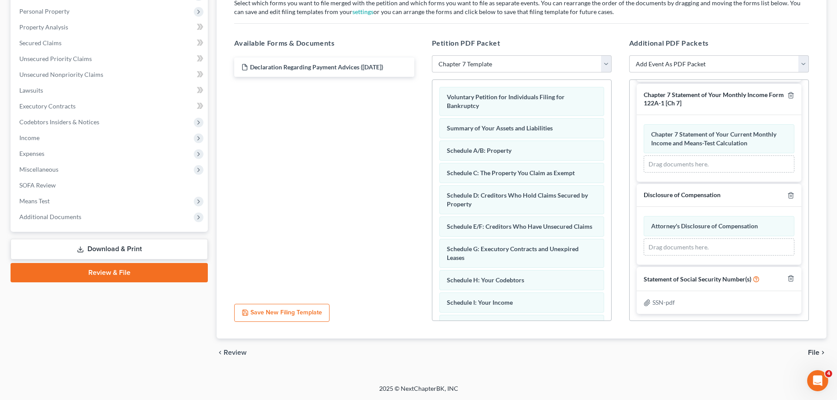
scroll to position [144, 0]
click at [813, 352] on span "File" at bounding box center [813, 352] width 11 height 7
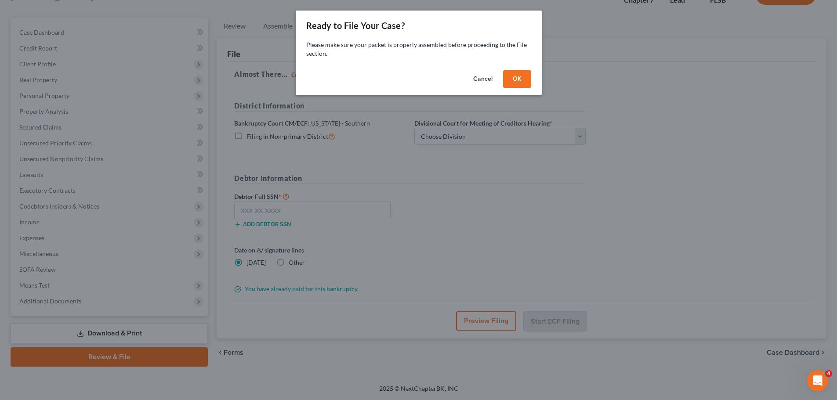
scroll to position [67, 0]
click at [521, 79] on button "OK" at bounding box center [520, 79] width 28 height 18
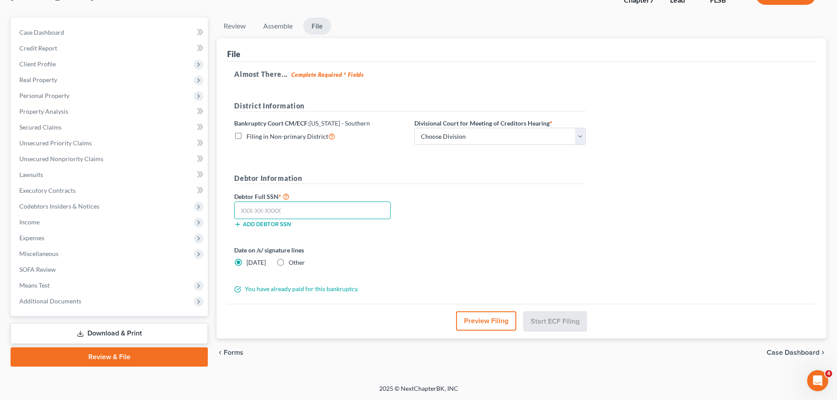
click at [246, 208] on input "text" at bounding box center [312, 211] width 156 height 18
paste input "713-23-3071"
type input "713-23-3071"
click at [485, 138] on select "Choose Division Fort Lauderdale Miami West Palm Beach" at bounding box center [499, 137] width 171 height 18
select select "1"
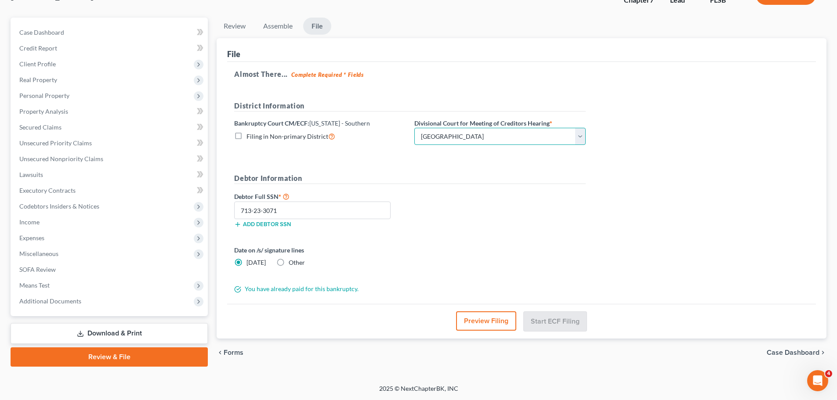
click at [414, 128] on select "Choose Division Fort Lauderdale Miami West Palm Beach" at bounding box center [499, 137] width 171 height 18
click at [552, 315] on button "Start ECF Filing" at bounding box center [555, 320] width 63 height 19
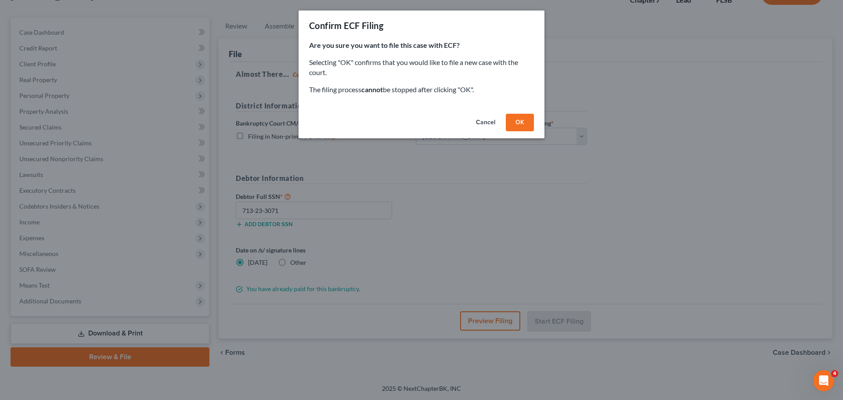
click at [526, 123] on button "OK" at bounding box center [520, 123] width 28 height 18
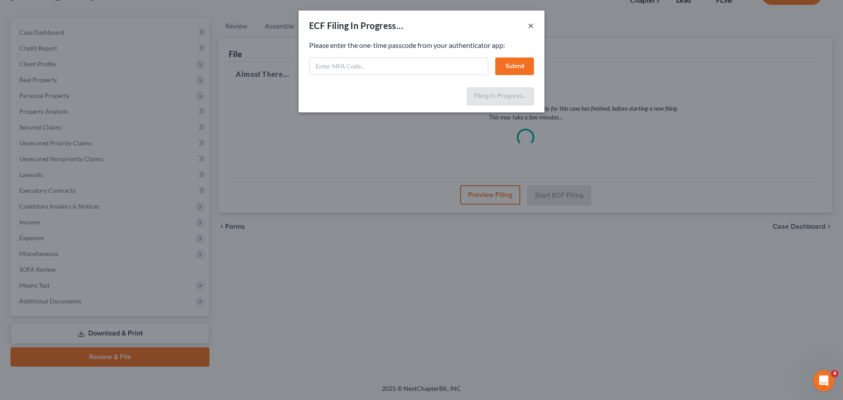
click at [532, 25] on button "×" at bounding box center [531, 25] width 6 height 11
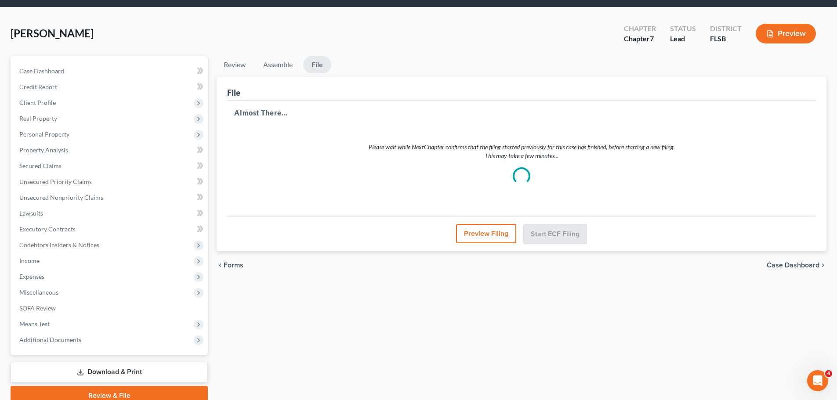
scroll to position [44, 0]
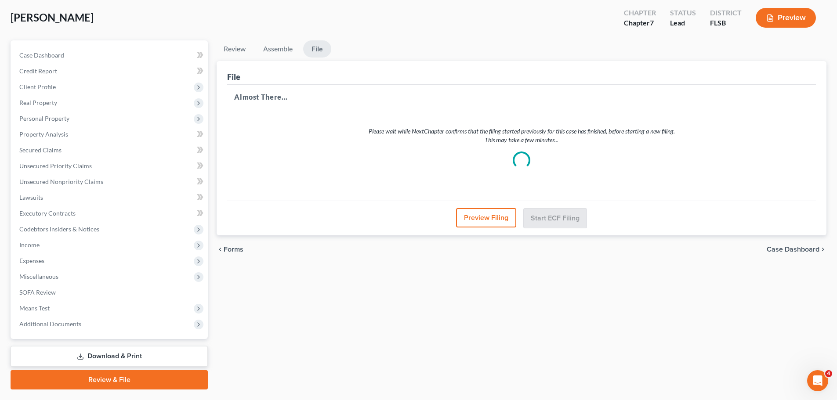
select select "1"
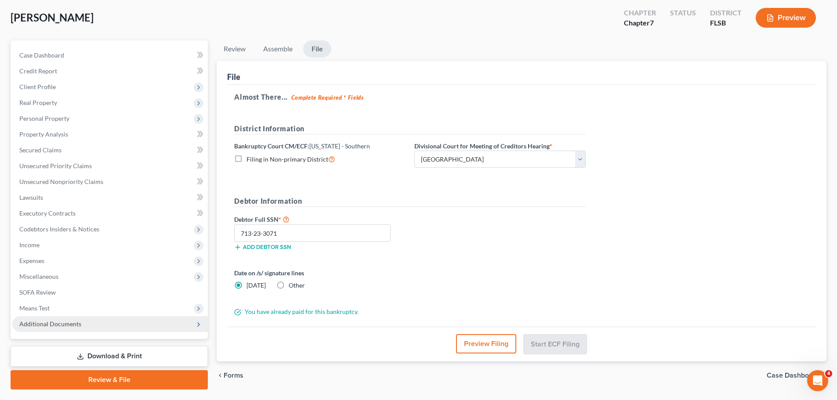
click at [58, 327] on span "Additional Documents" at bounding box center [50, 323] width 62 height 7
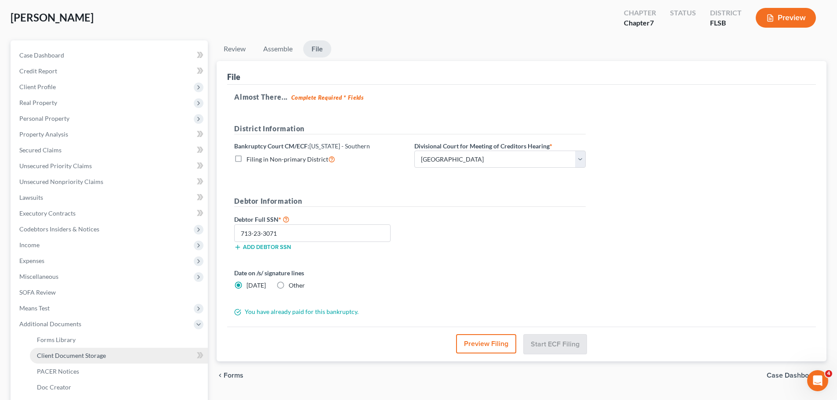
click at [60, 352] on span "Client Document Storage" at bounding box center [71, 355] width 69 height 7
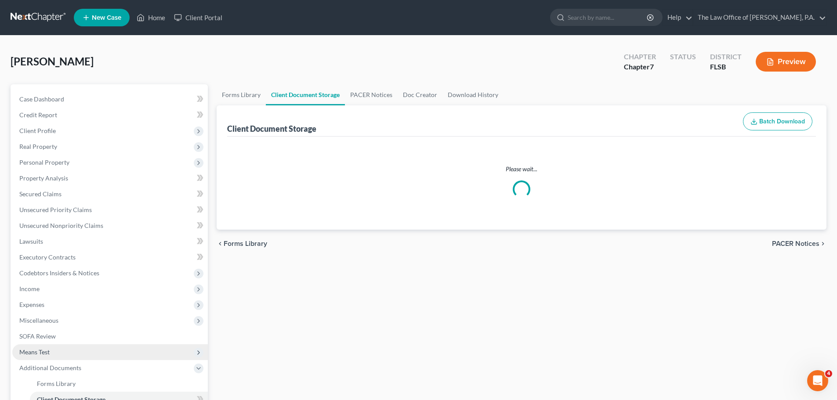
select select "9"
select select "38"
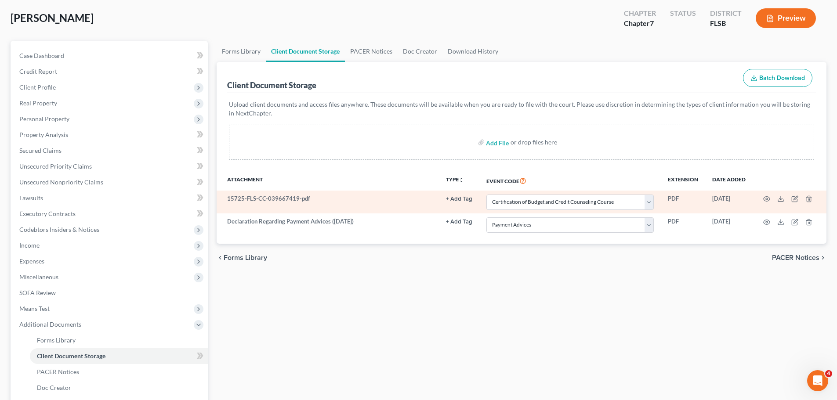
scroll to position [44, 0]
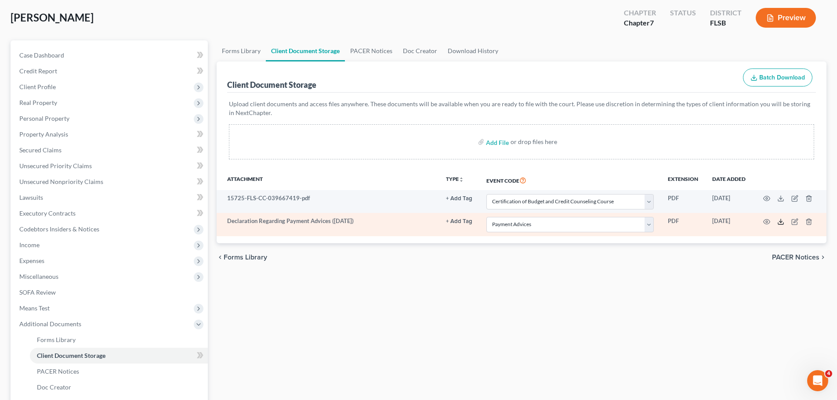
click at [779, 221] on polyline at bounding box center [780, 221] width 3 height 1
